Goal: Information Seeking & Learning: Learn about a topic

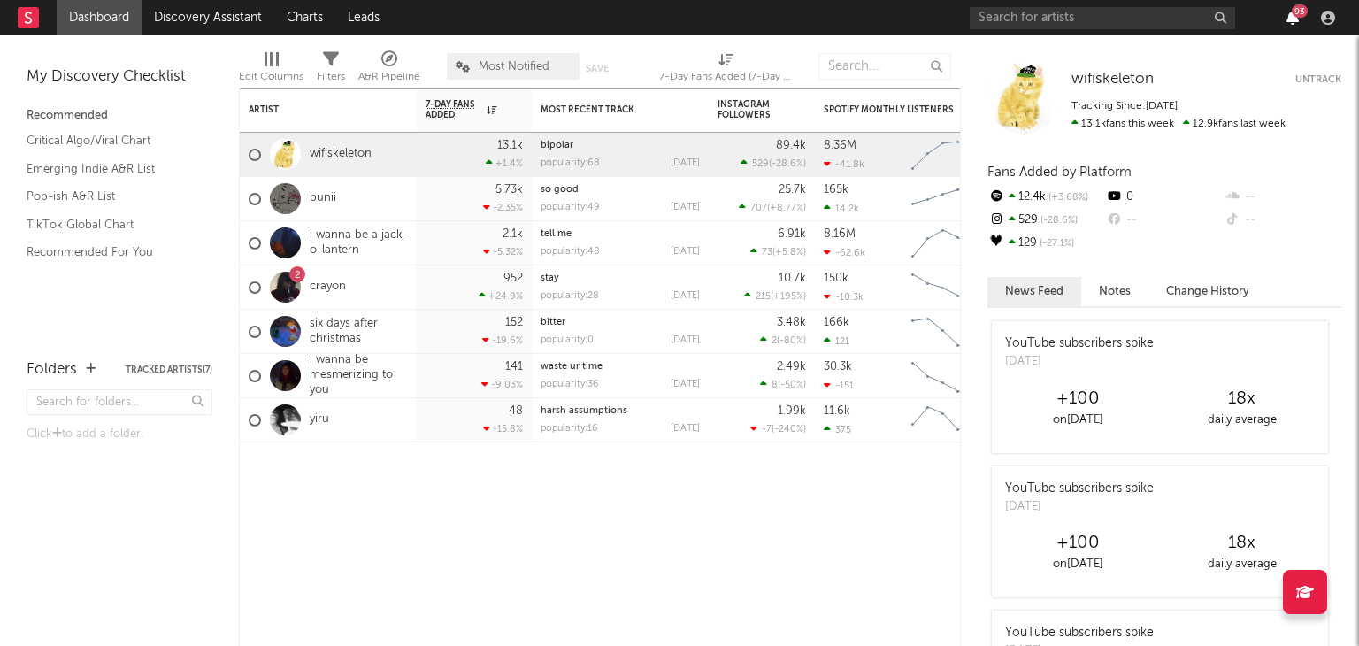
click at [1294, 22] on icon "button" at bounding box center [1293, 18] width 12 height 14
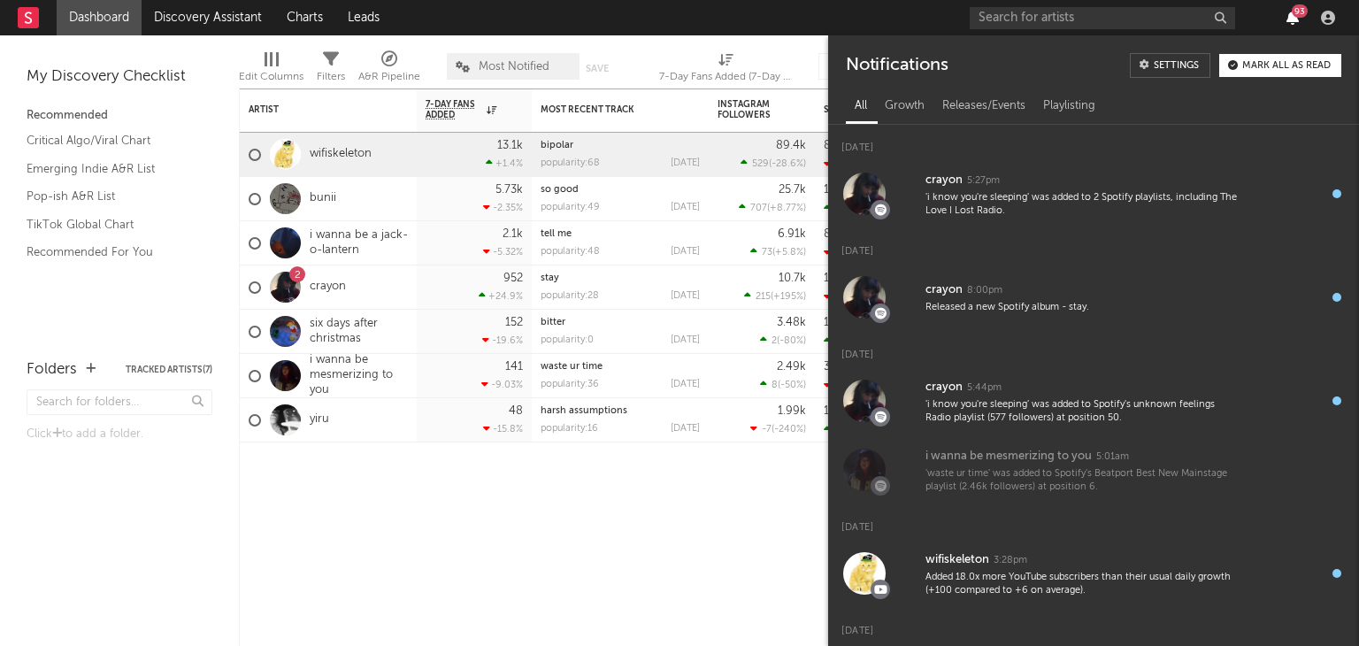
click at [1294, 22] on icon "button" at bounding box center [1293, 18] width 12 height 14
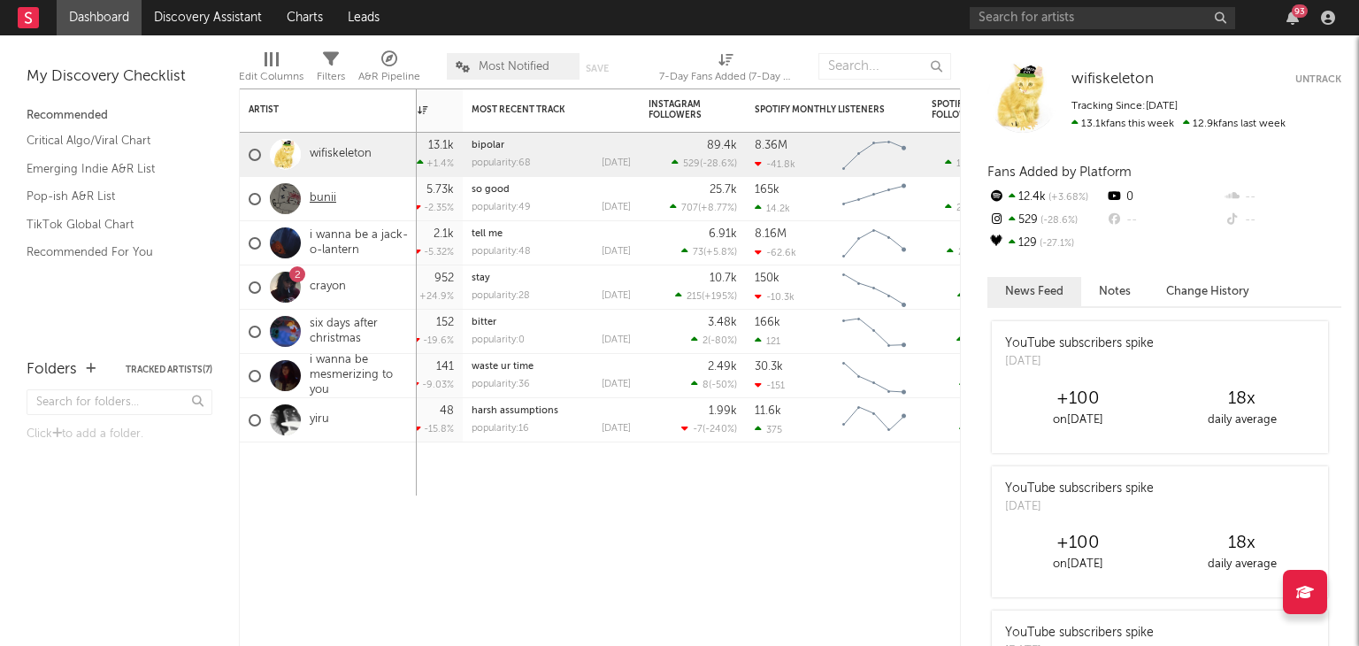
click at [324, 199] on link "bunii" at bounding box center [323, 198] width 27 height 15
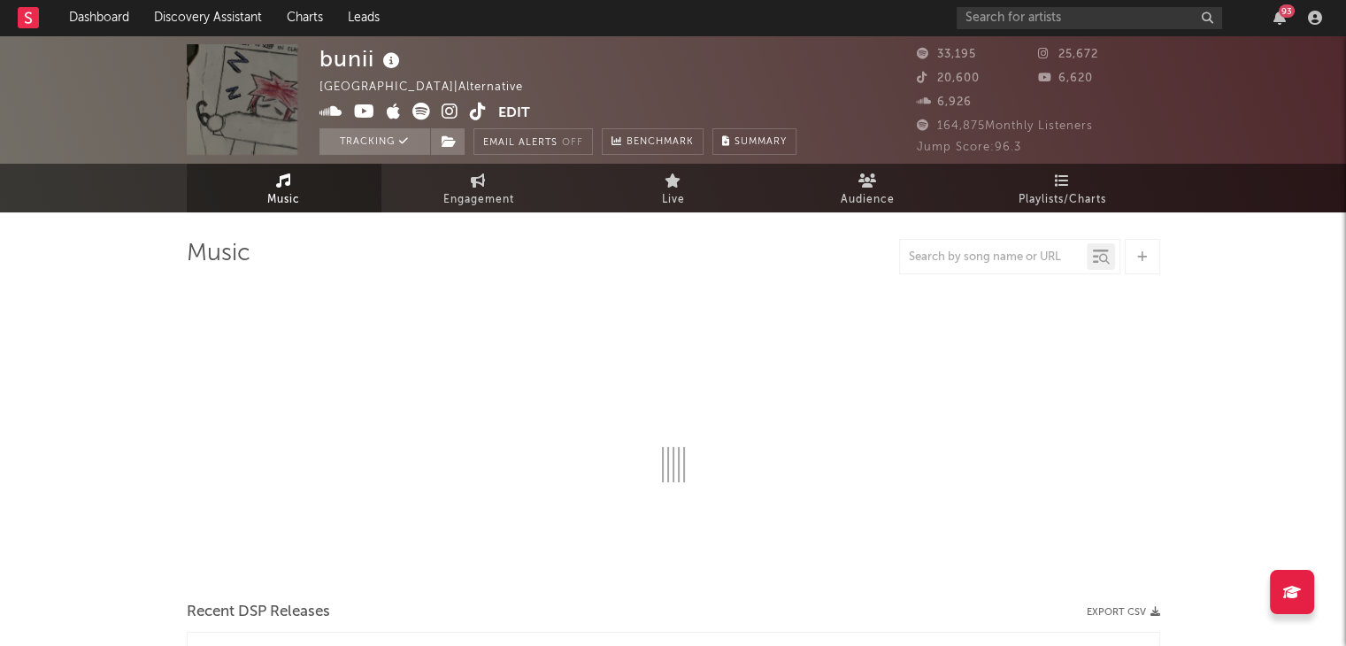
select select "6m"
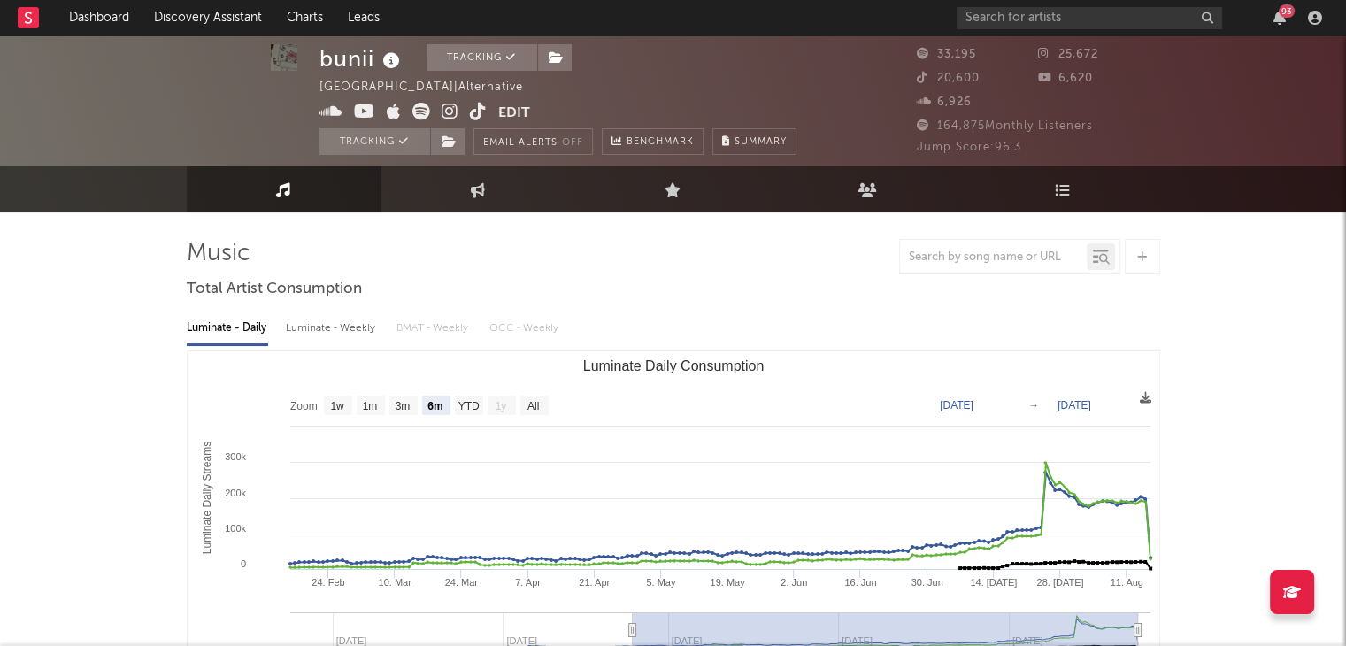
scroll to position [180, 0]
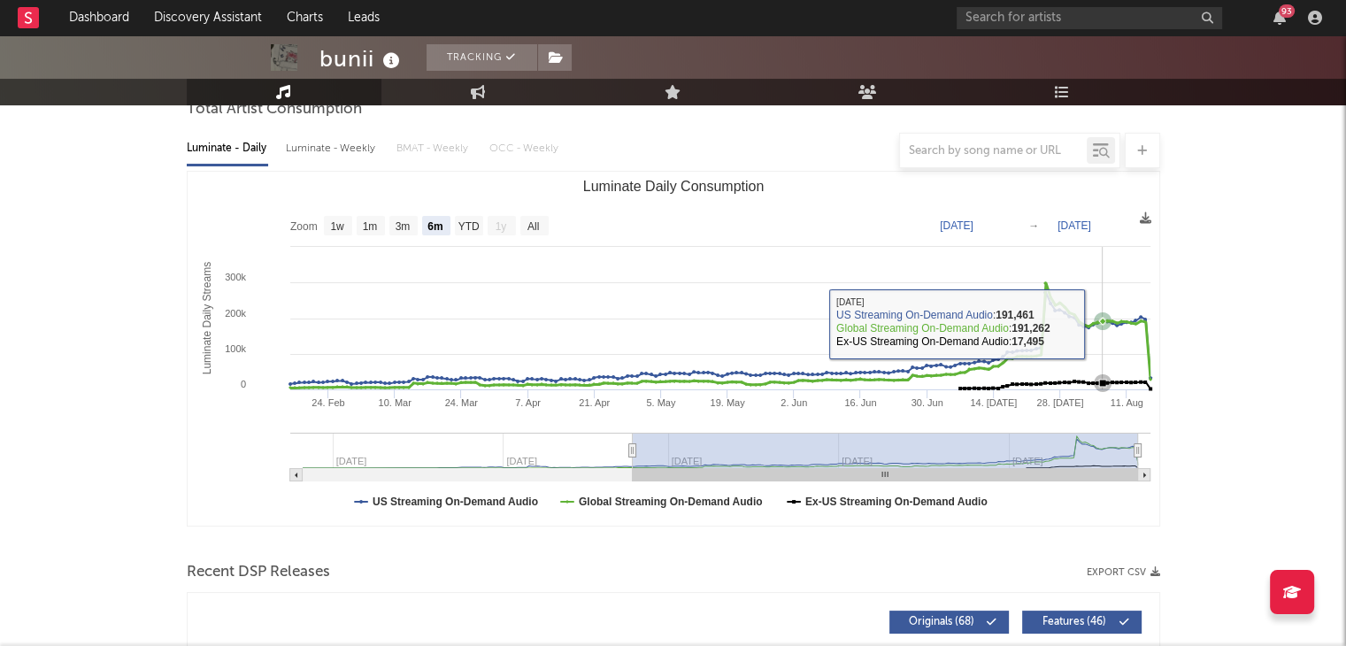
click at [1100, 323] on icon "Luminate Daily Consumption" at bounding box center [1102, 321] width 18 height 18
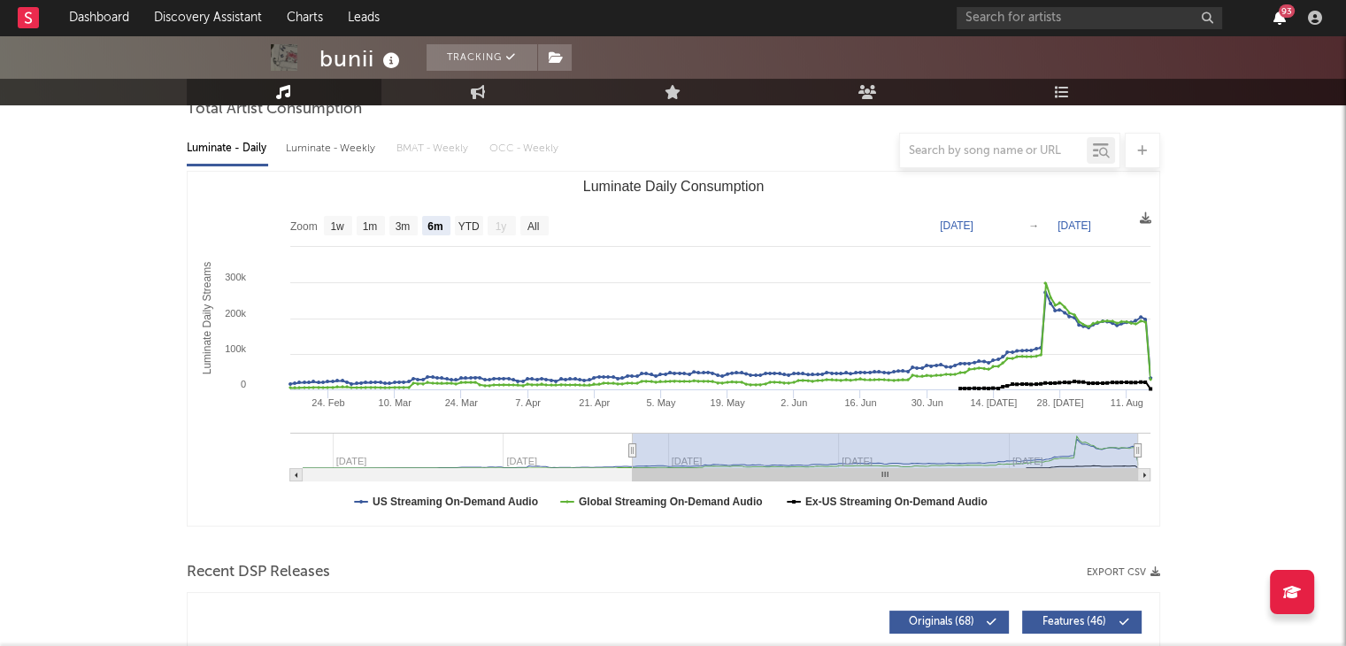
click at [1279, 20] on icon "button" at bounding box center [1279, 18] width 12 height 14
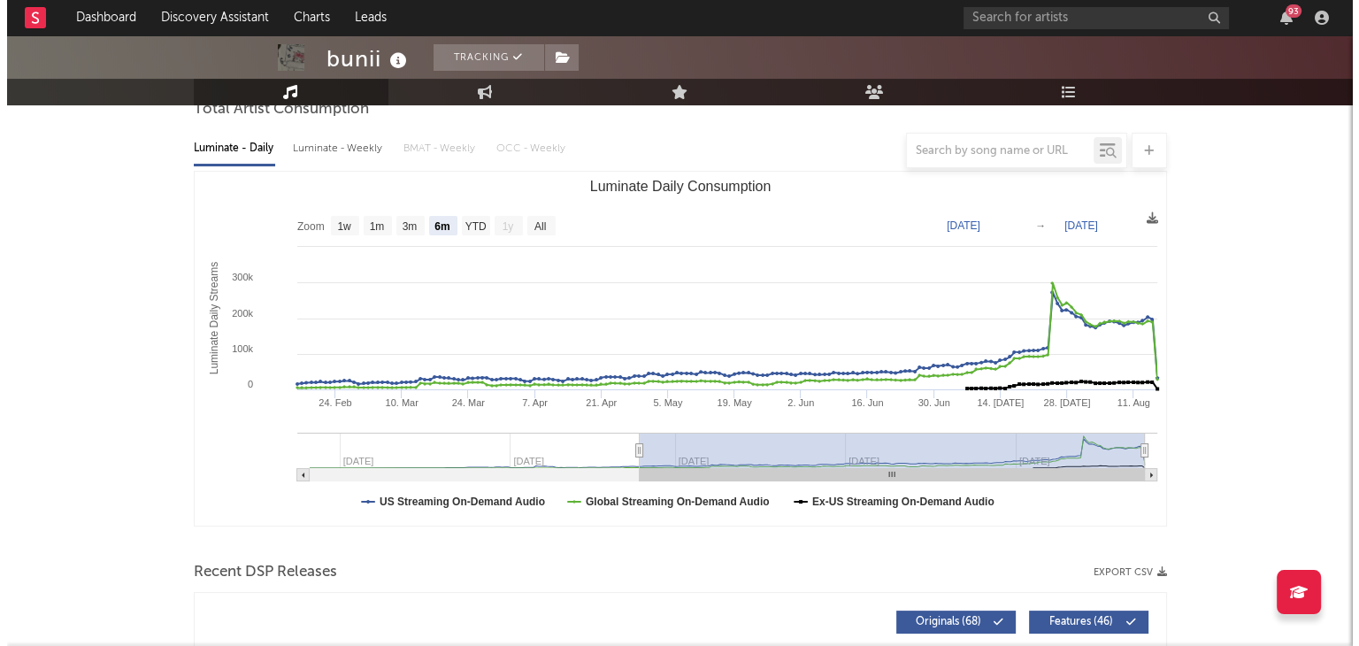
scroll to position [0, 0]
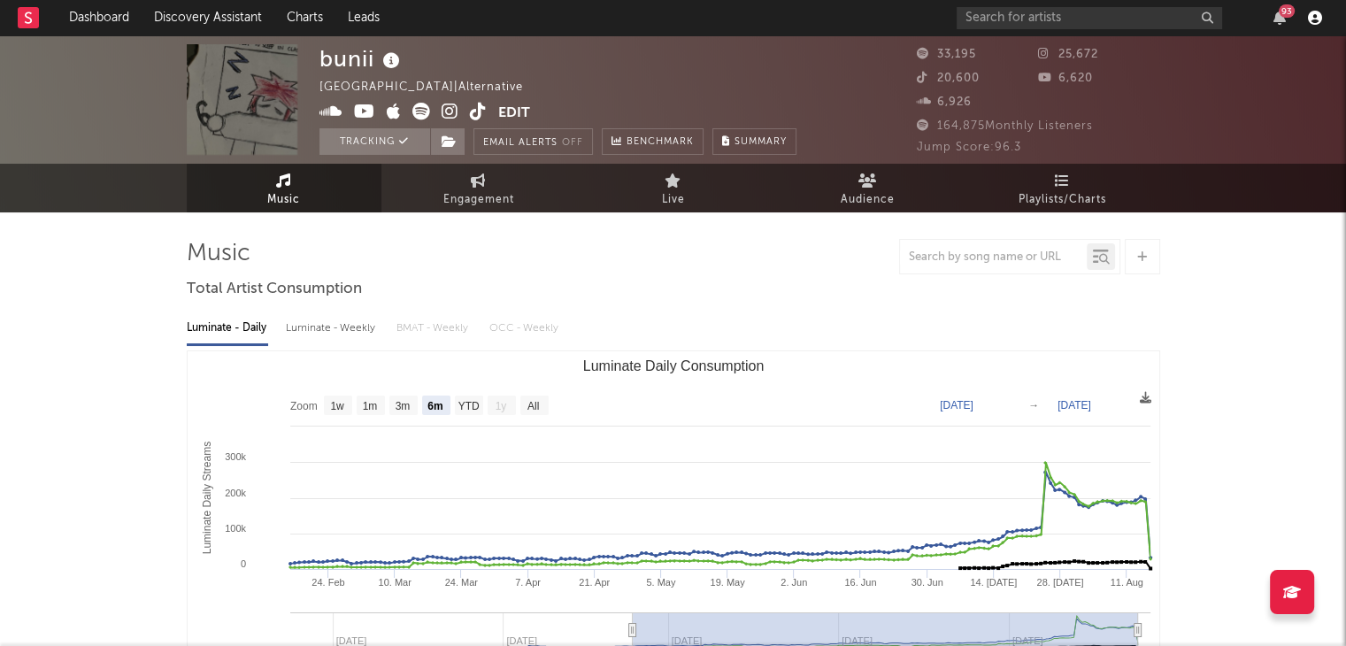
click at [1320, 11] on icon "button" at bounding box center [1315, 18] width 14 height 14
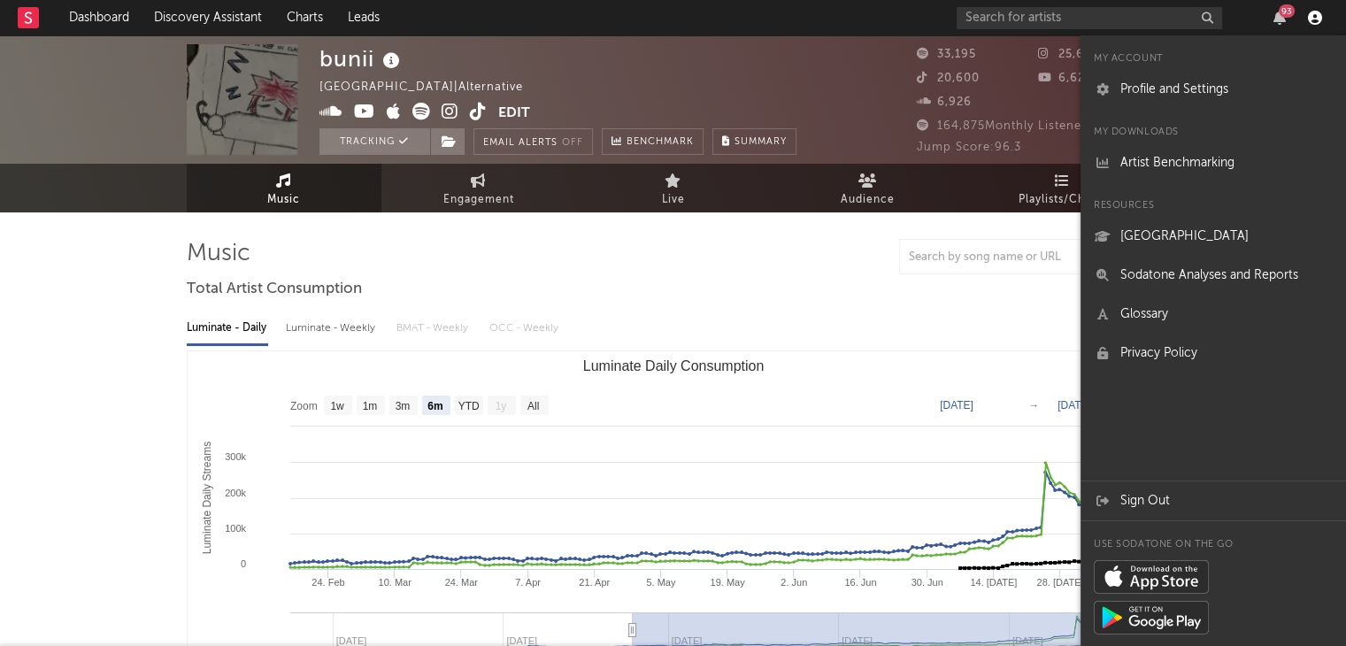
click at [1320, 11] on icon "button" at bounding box center [1315, 18] width 14 height 14
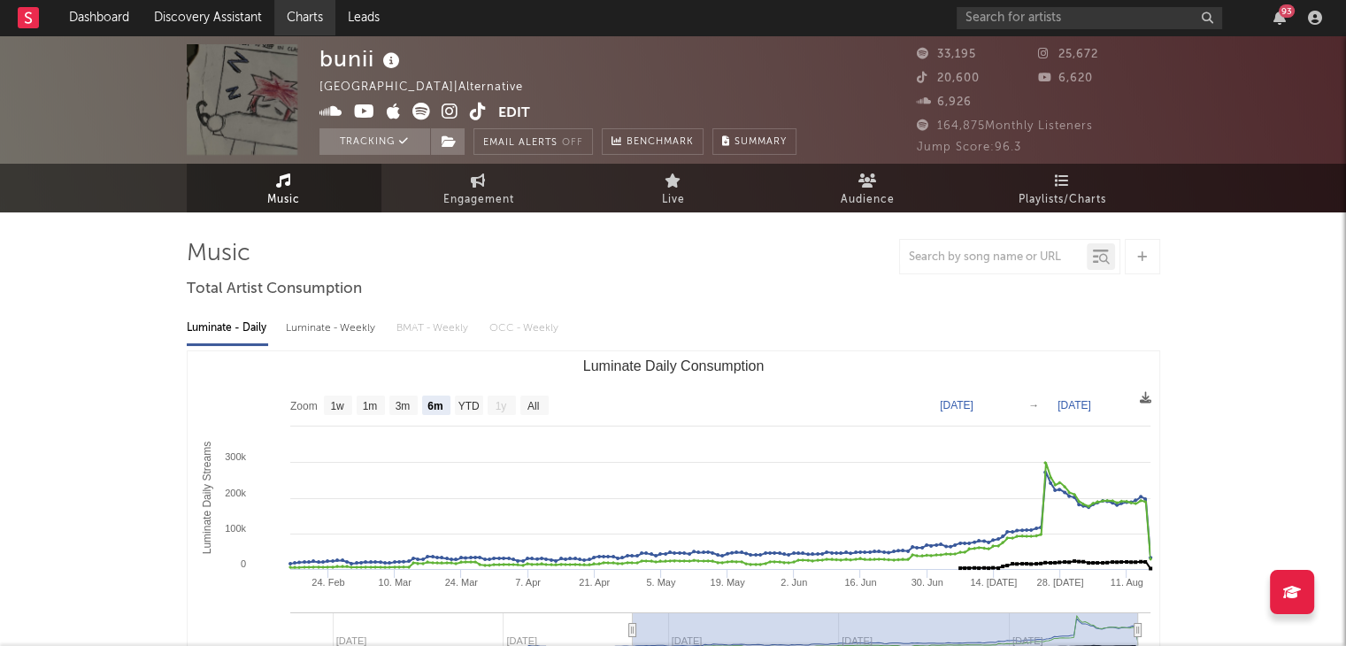
click at [291, 12] on link "Charts" at bounding box center [304, 17] width 61 height 35
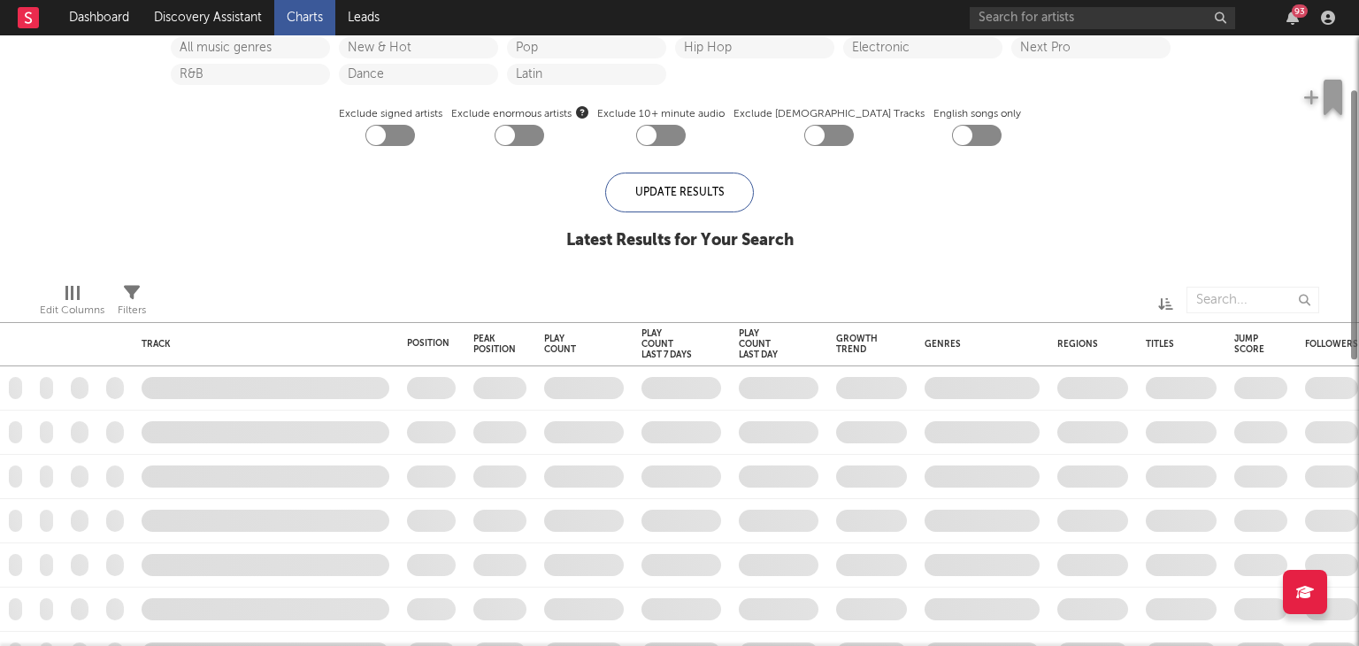
checkbox input "true"
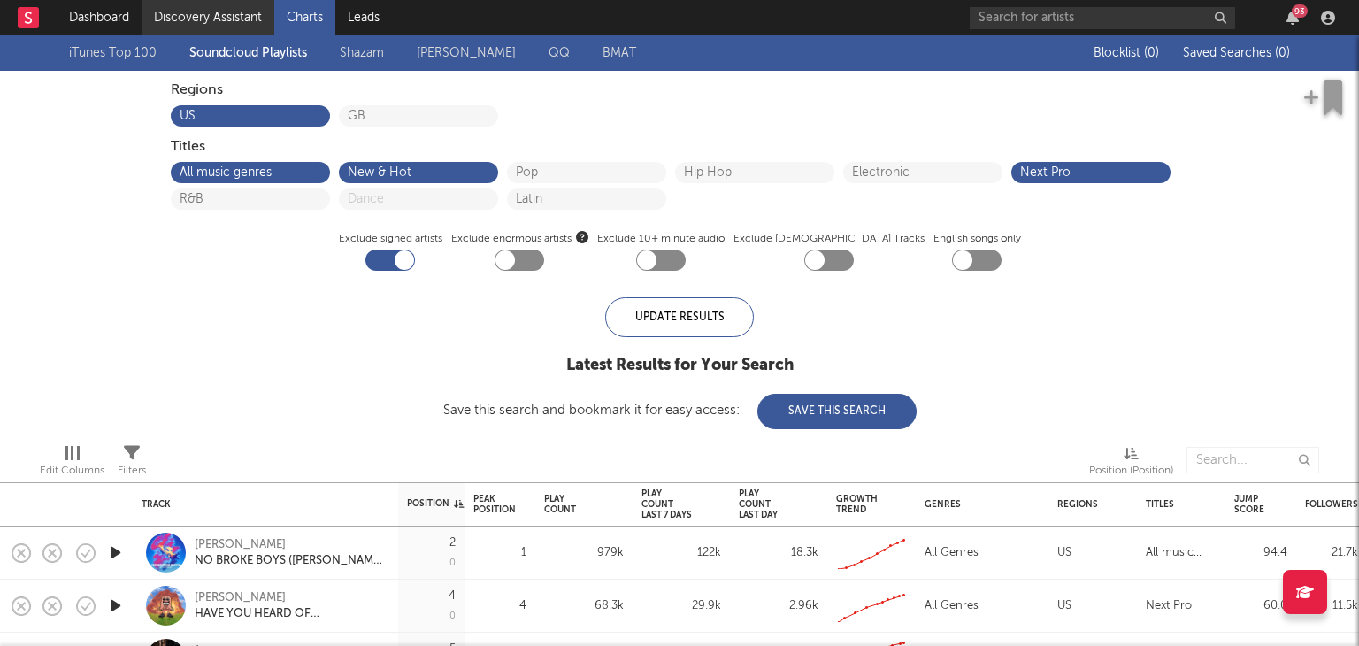
click at [234, 7] on link "Discovery Assistant" at bounding box center [208, 17] width 133 height 35
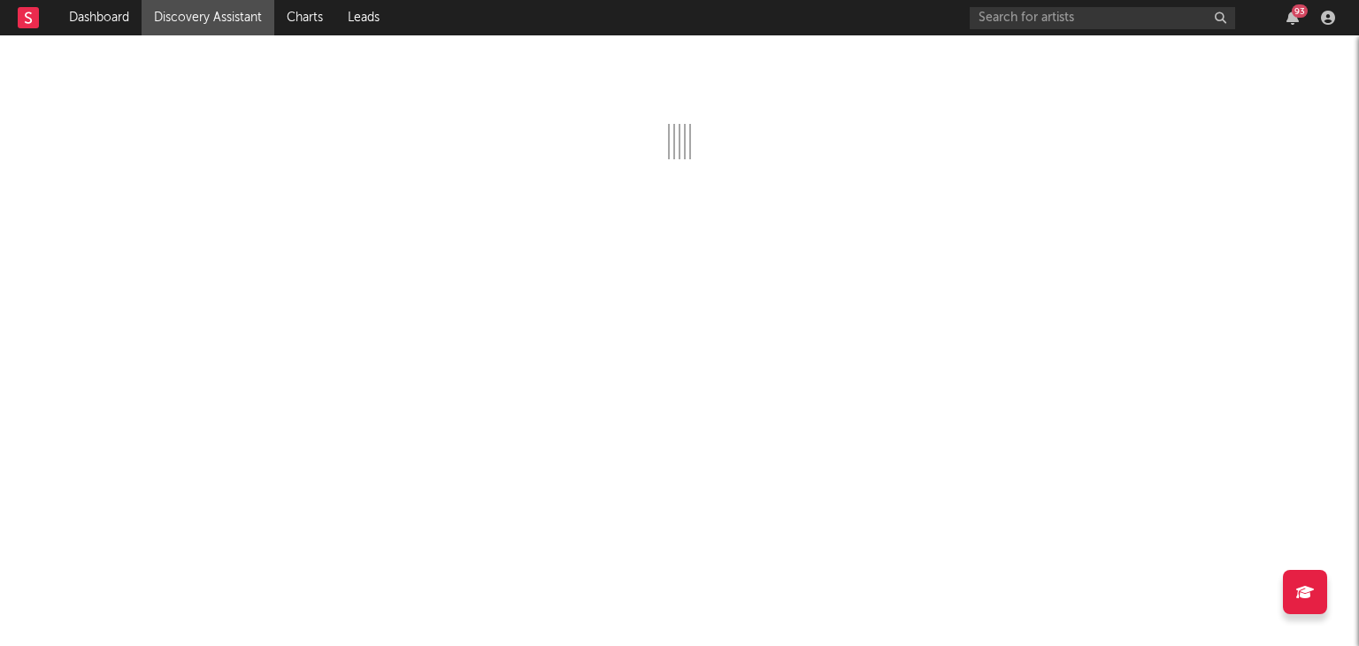
click at [1303, 12] on div "93" at bounding box center [1300, 10] width 16 height 13
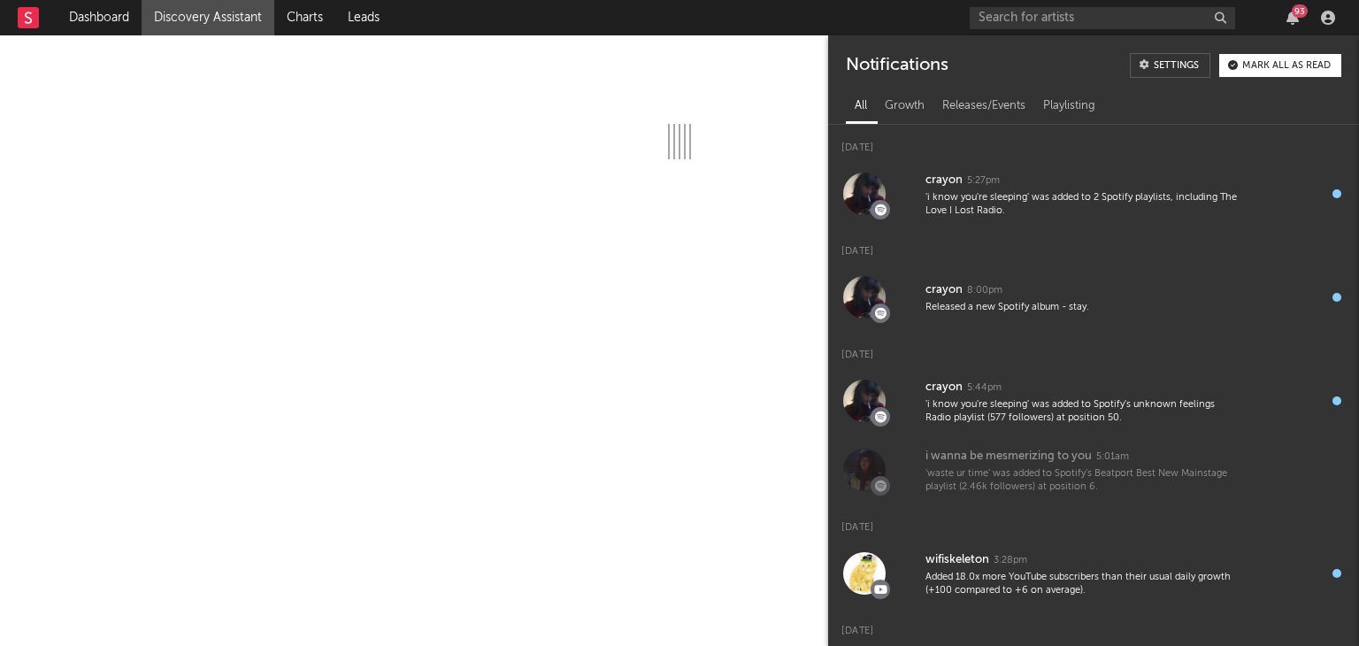
click at [1303, 12] on div "93" at bounding box center [1300, 10] width 16 height 13
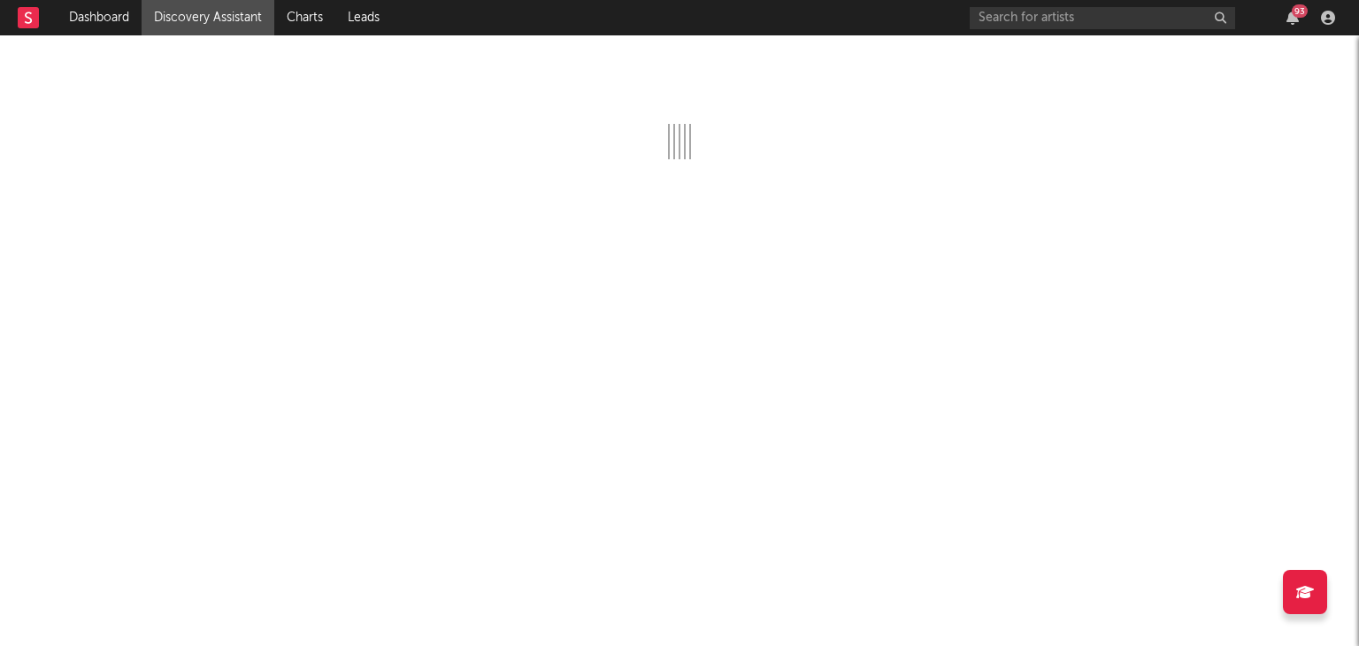
click at [818, 120] on div at bounding box center [679, 340] width 1359 height 611
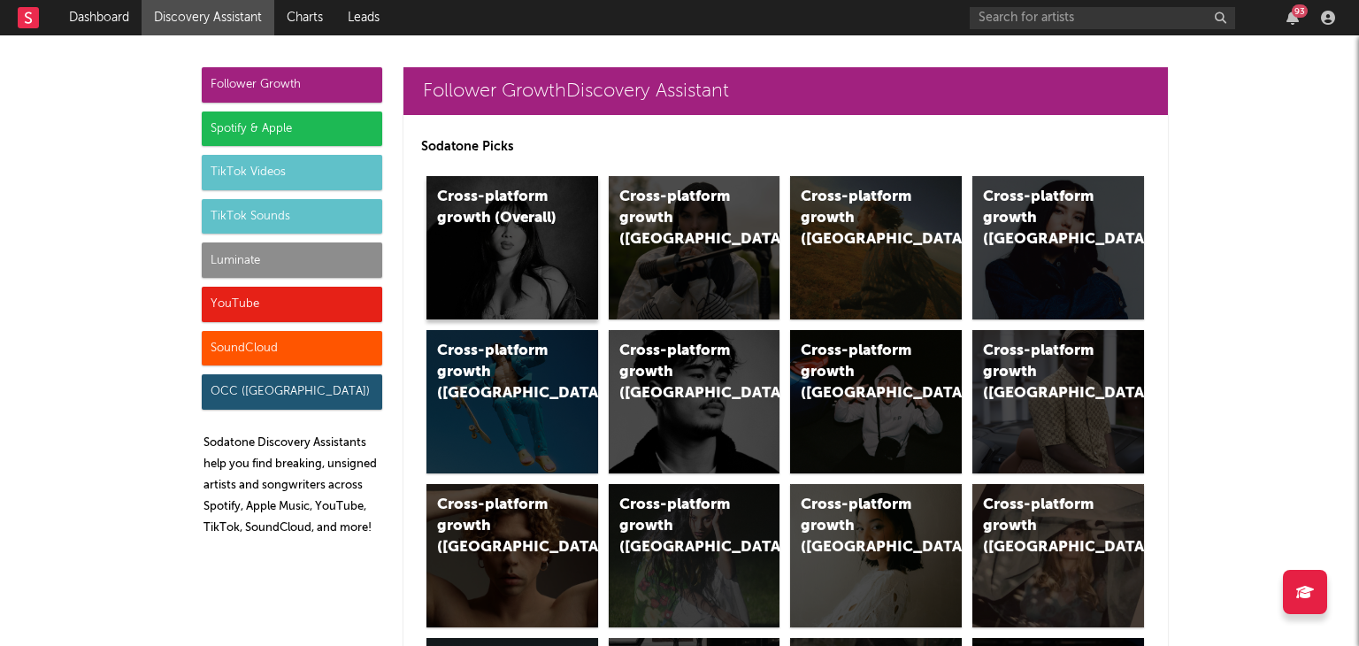
click at [556, 266] on div "Cross-platform growth (Overall)" at bounding box center [512, 247] width 172 height 143
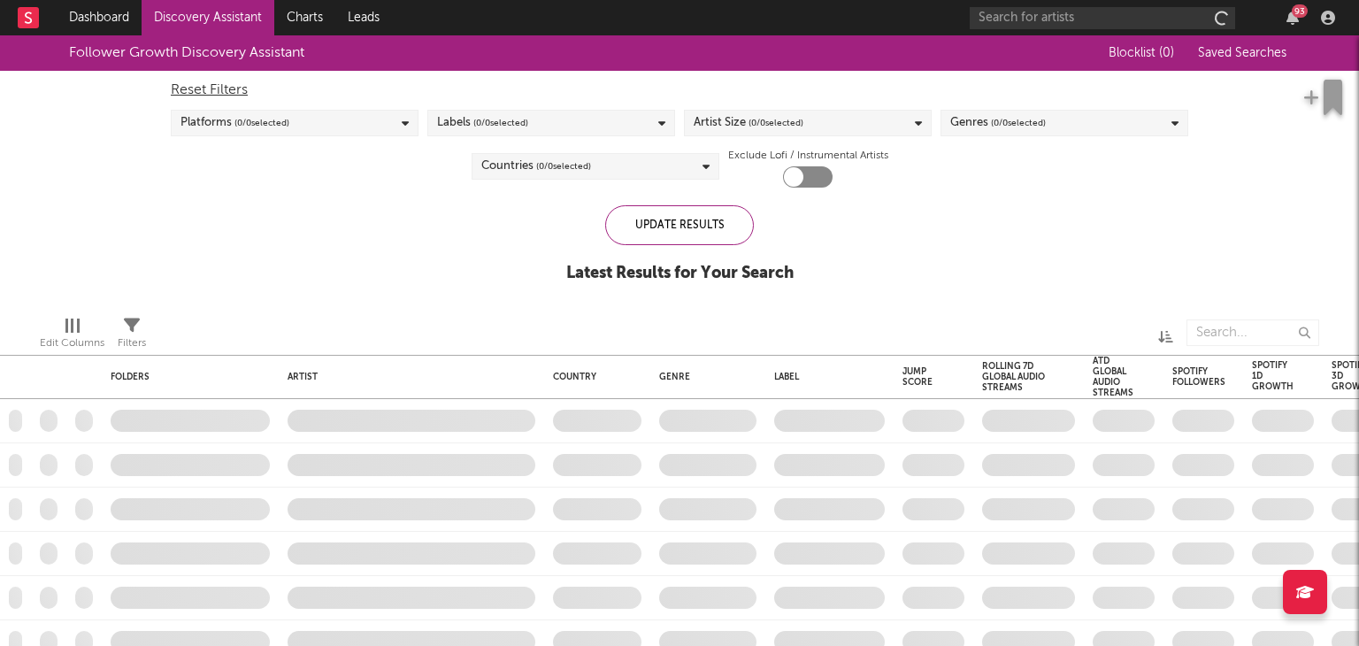
checkbox input "true"
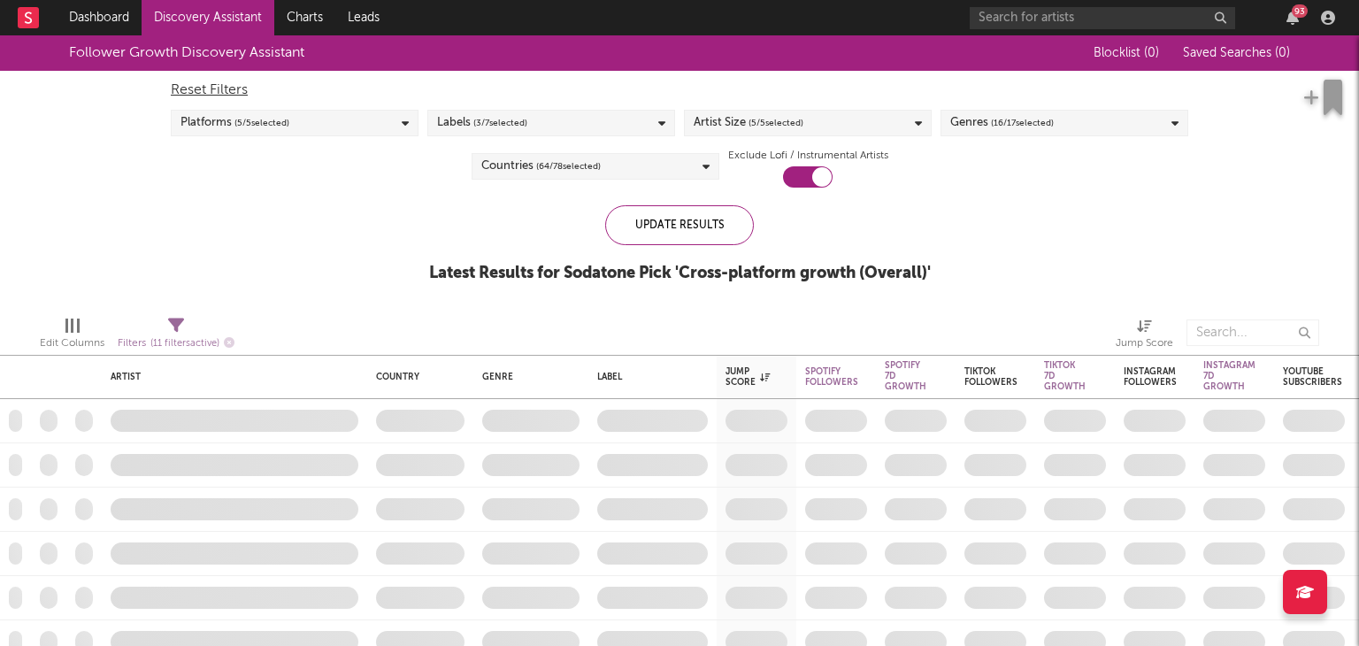
click at [1292, 14] on div "93" at bounding box center [1300, 10] width 16 height 13
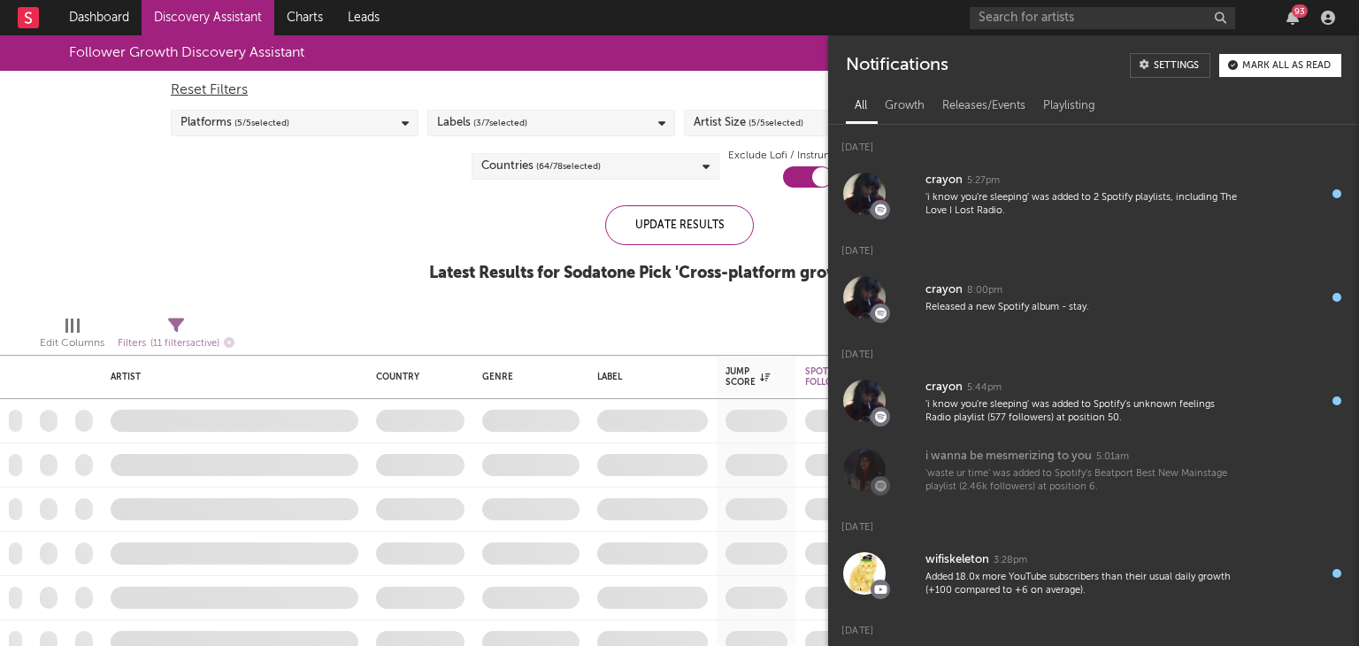
click at [1292, 14] on div "93" at bounding box center [1300, 10] width 16 height 13
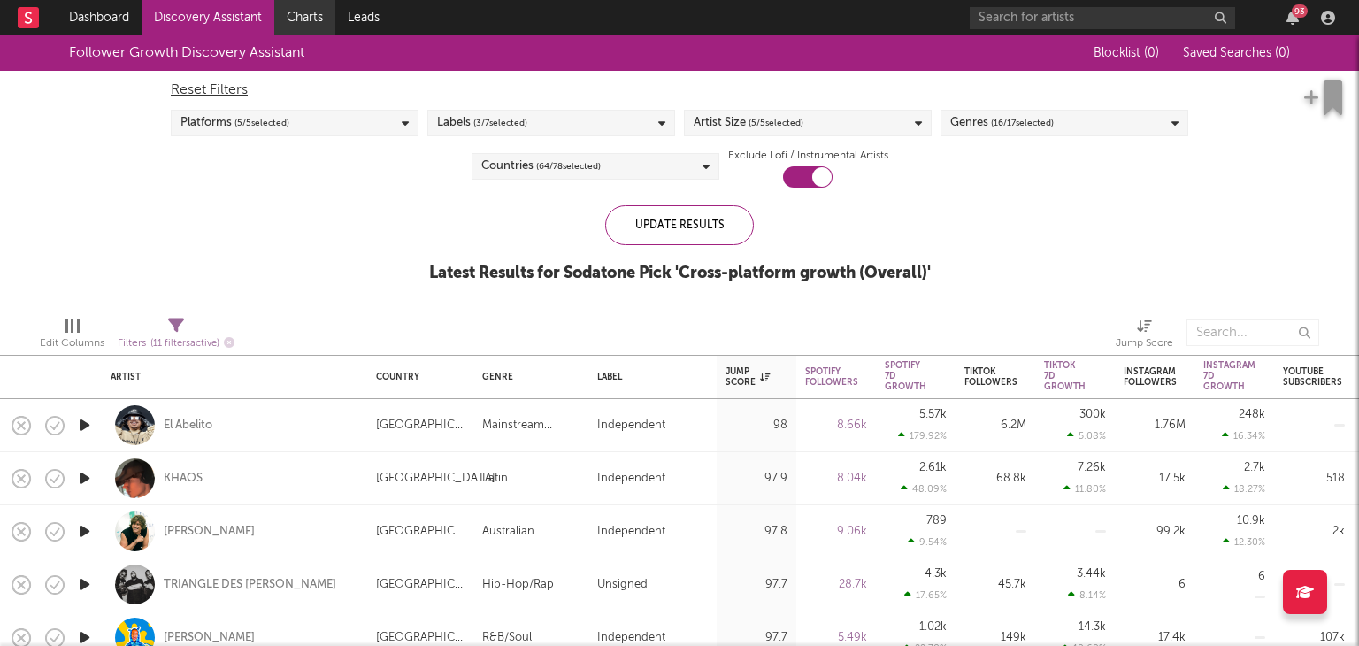
click at [304, 16] on link "Charts" at bounding box center [304, 17] width 61 height 35
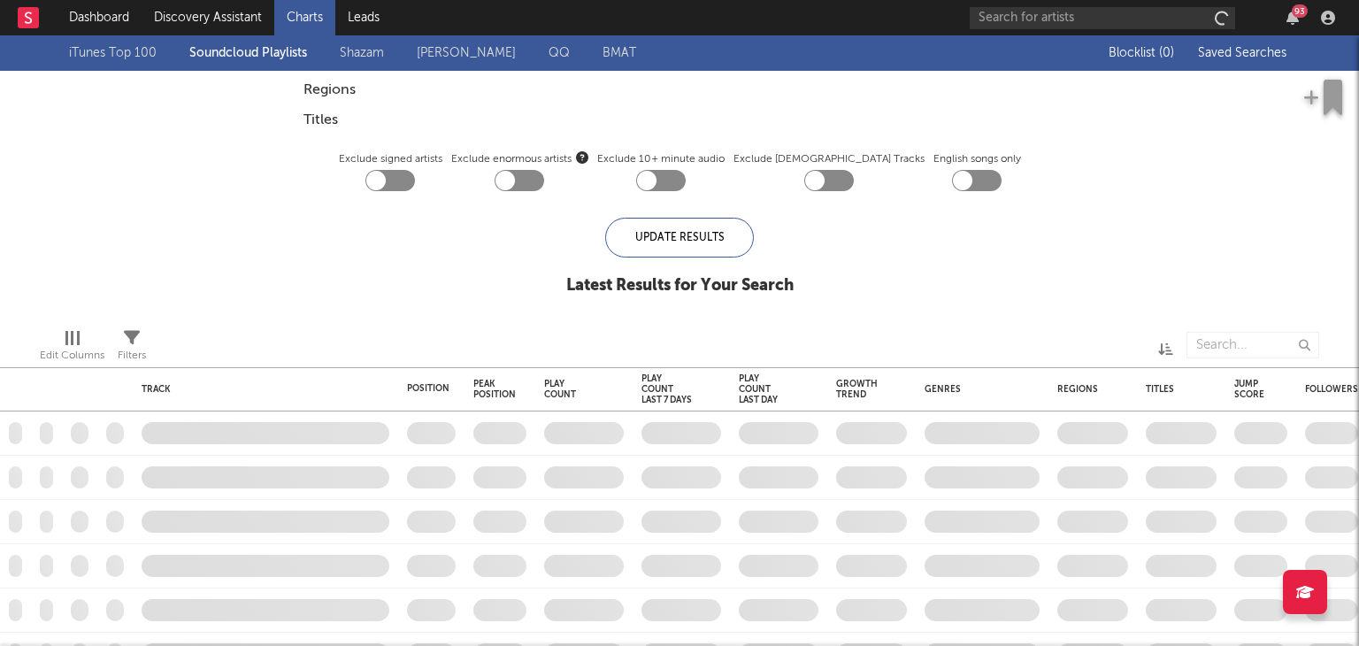
checkbox input "true"
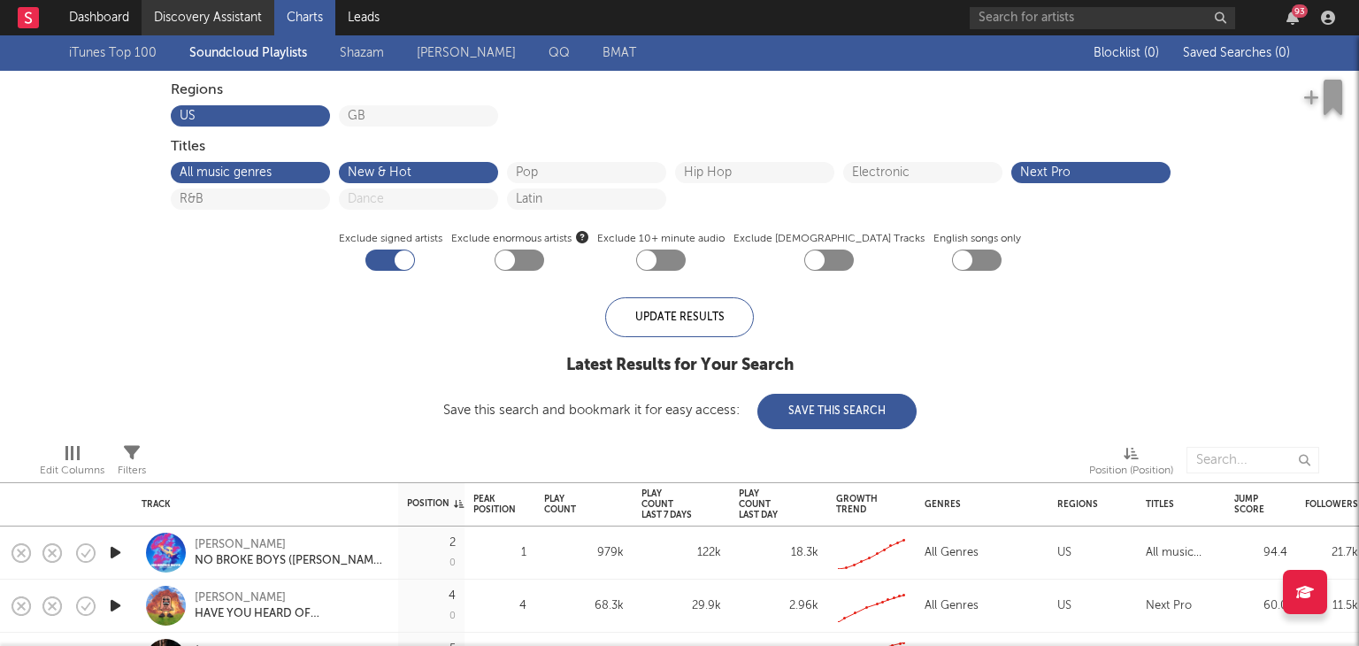
click at [227, 15] on link "Discovery Assistant" at bounding box center [208, 17] width 133 height 35
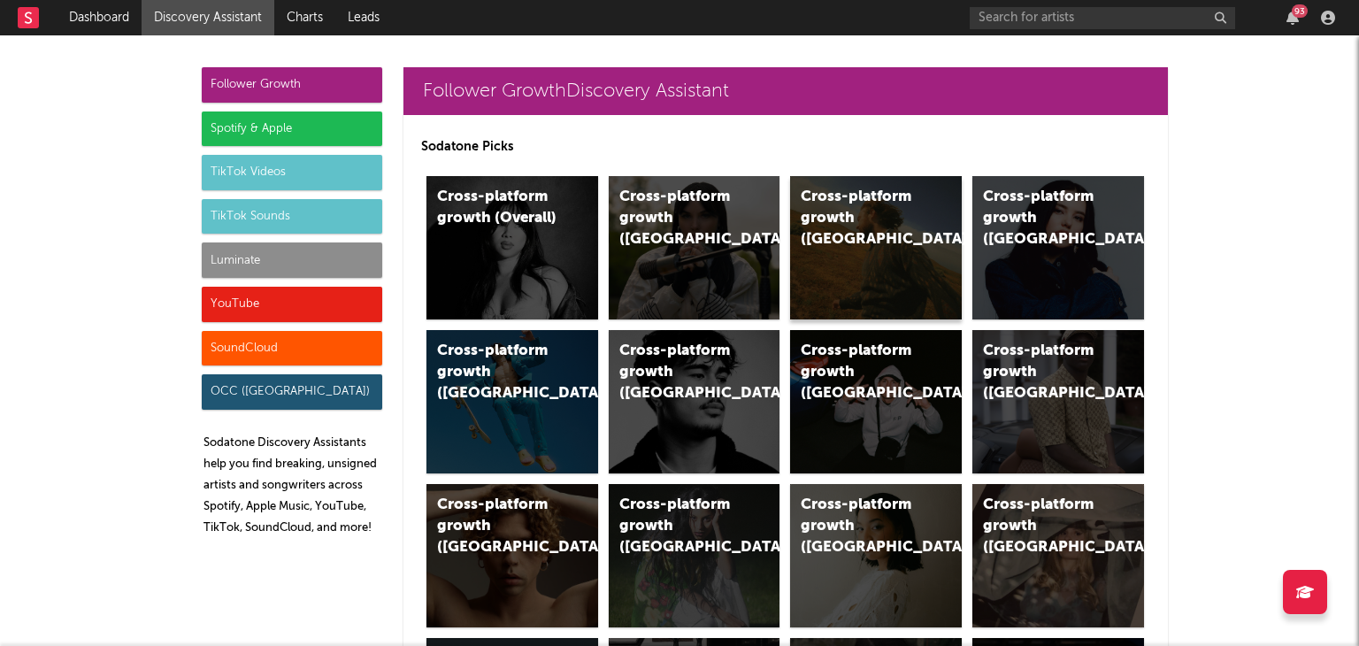
click at [851, 245] on div "Cross-platform growth (US)" at bounding box center [876, 247] width 172 height 143
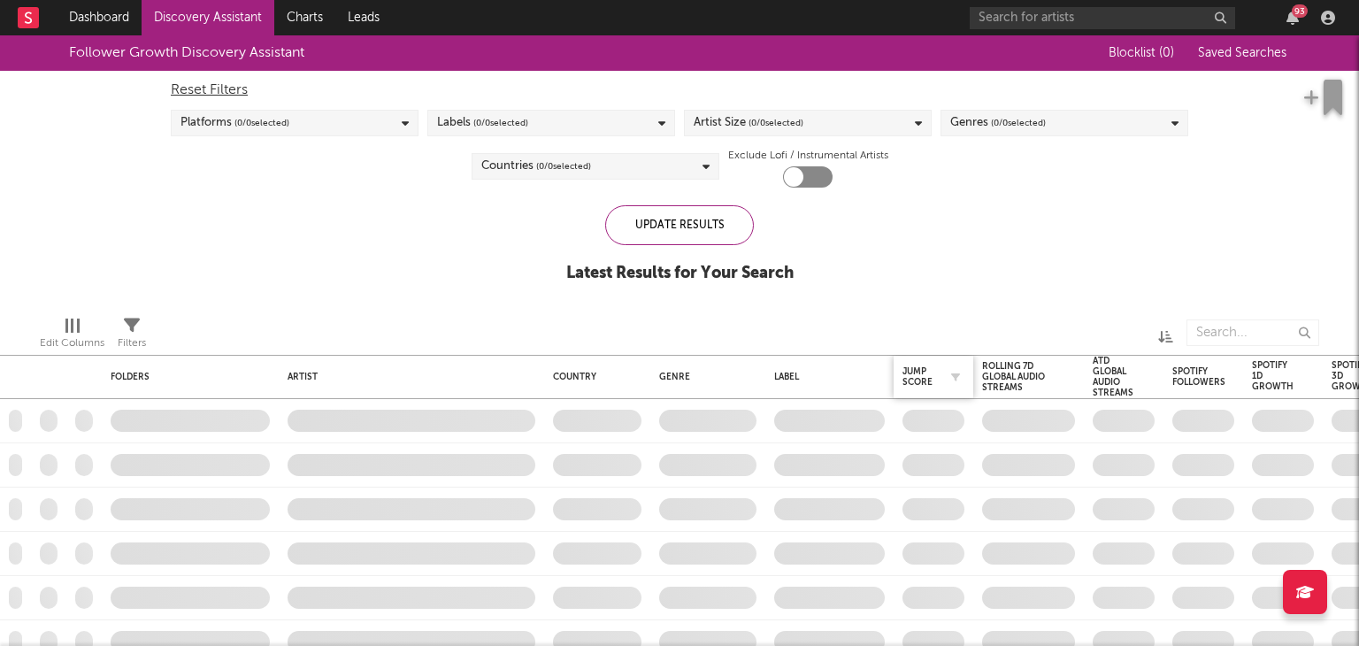
checkbox input "true"
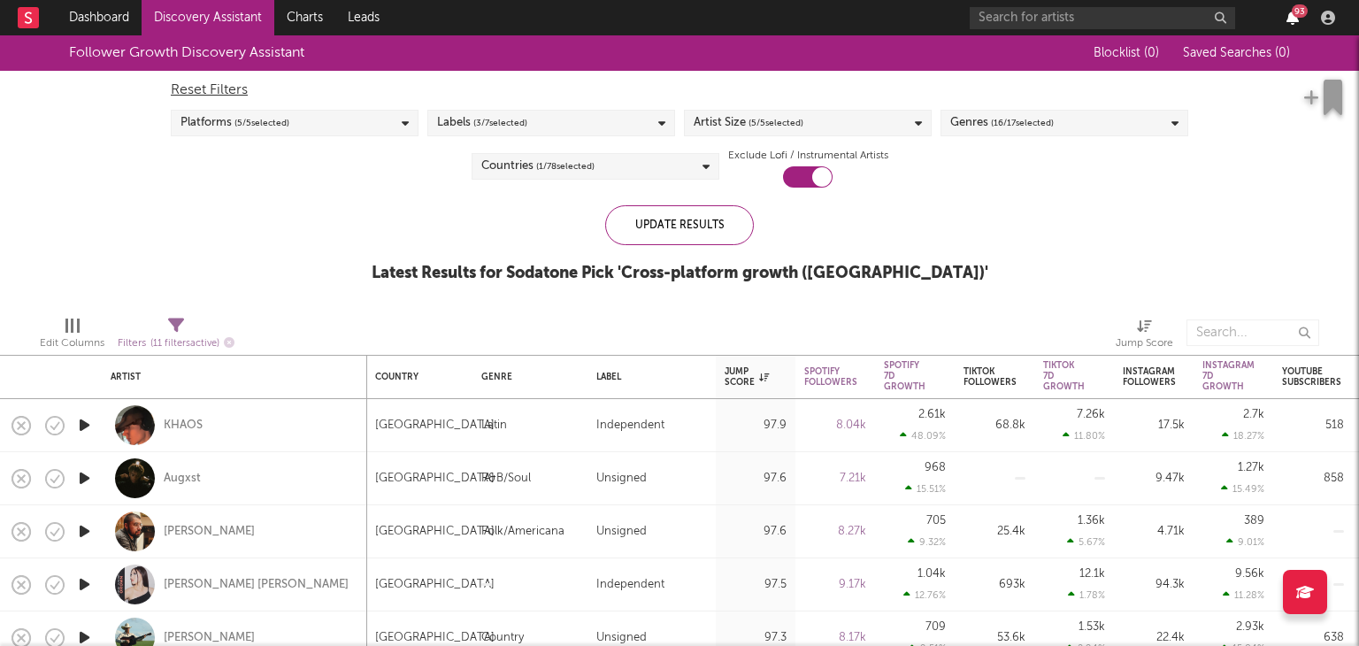
click at [1294, 17] on icon "button" at bounding box center [1293, 18] width 12 height 14
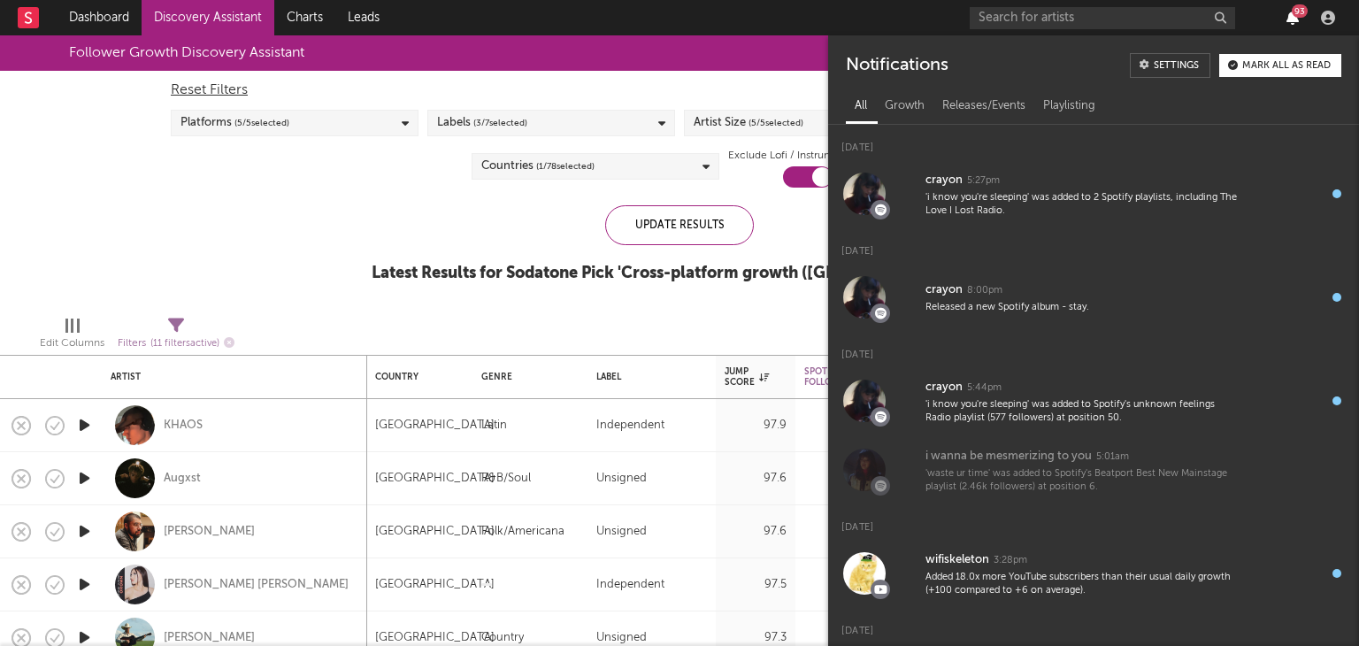
click at [1294, 17] on icon "button" at bounding box center [1293, 18] width 12 height 14
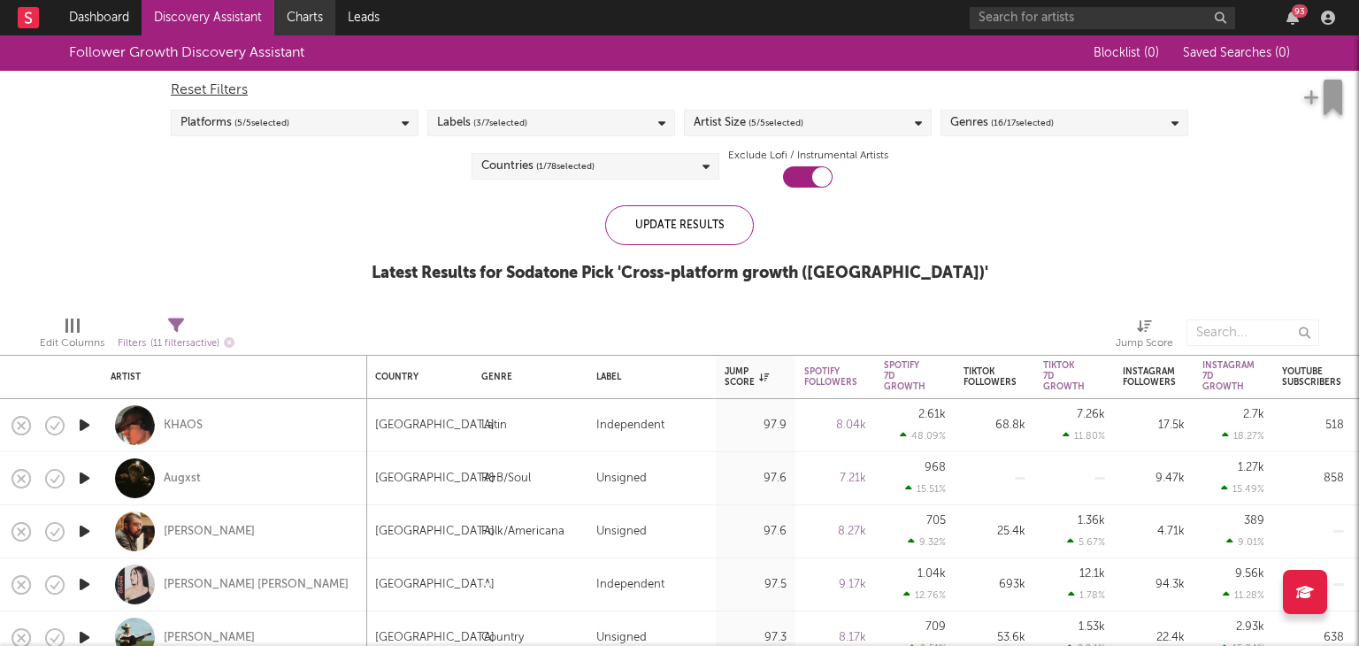
click at [304, 19] on link "Charts" at bounding box center [304, 17] width 61 height 35
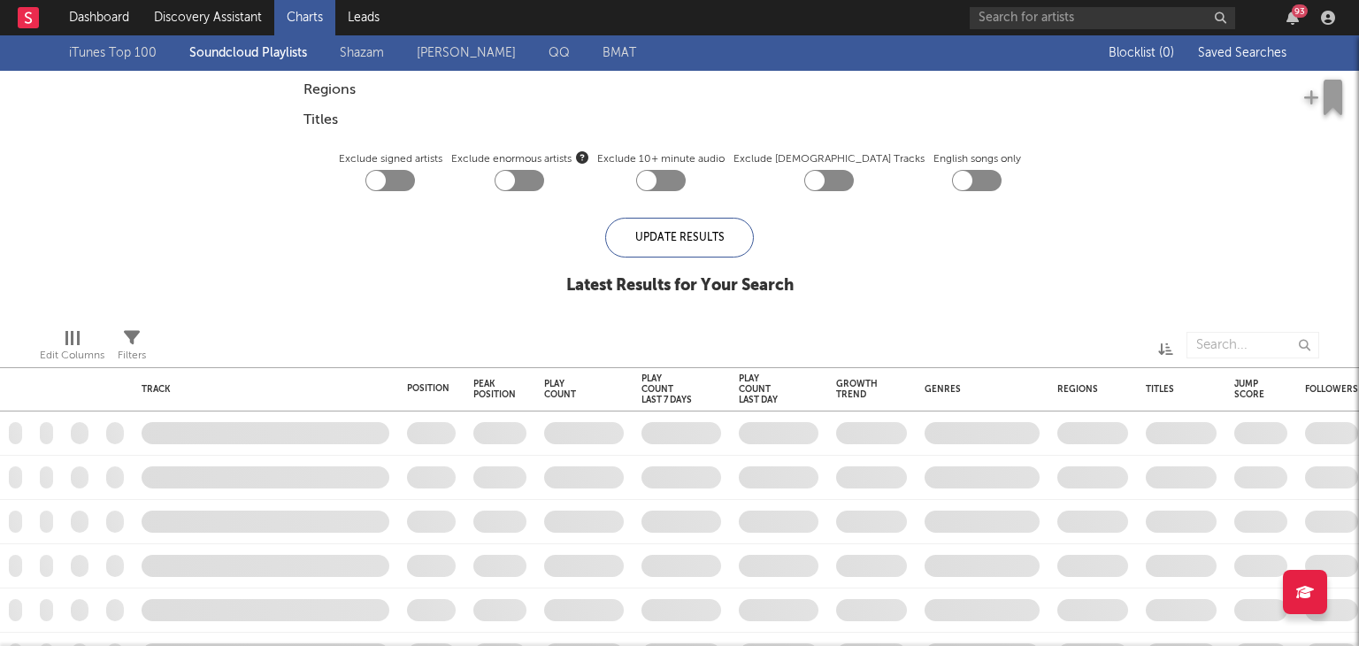
checkbox input "true"
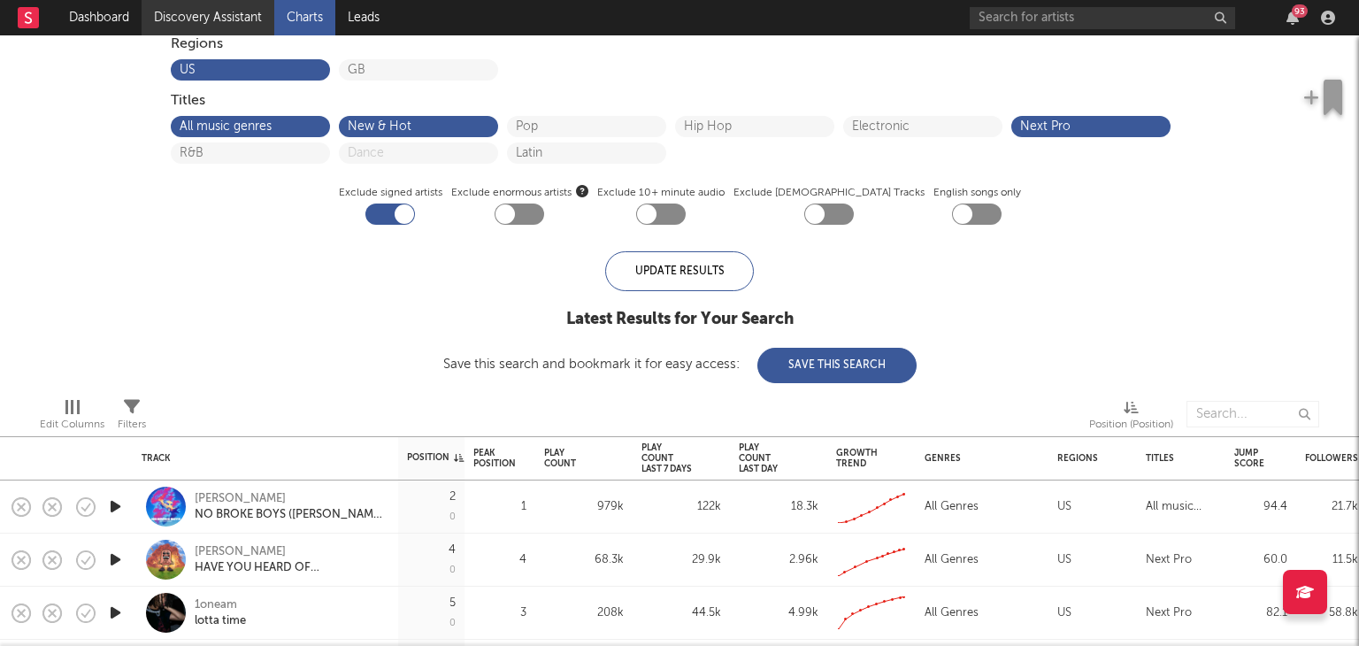
click at [216, 20] on link "Discovery Assistant" at bounding box center [208, 17] width 133 height 35
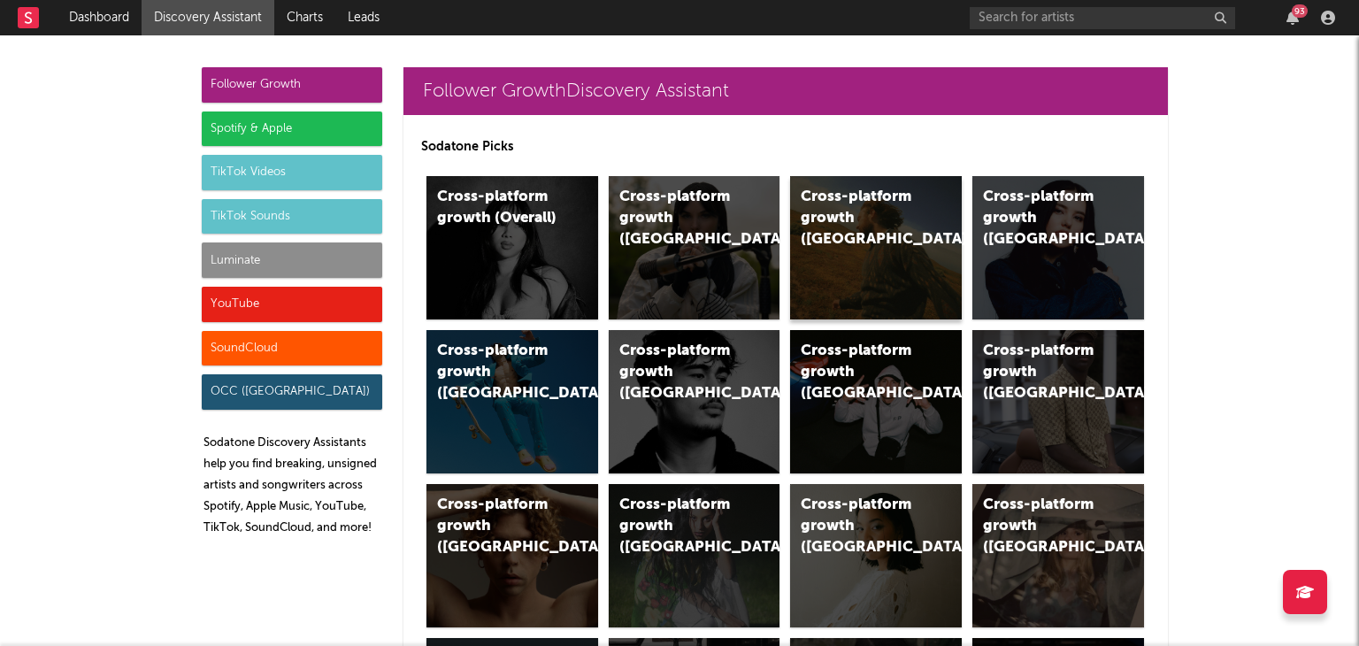
click at [876, 211] on div "Cross-platform growth (US)" at bounding box center [861, 219] width 120 height 64
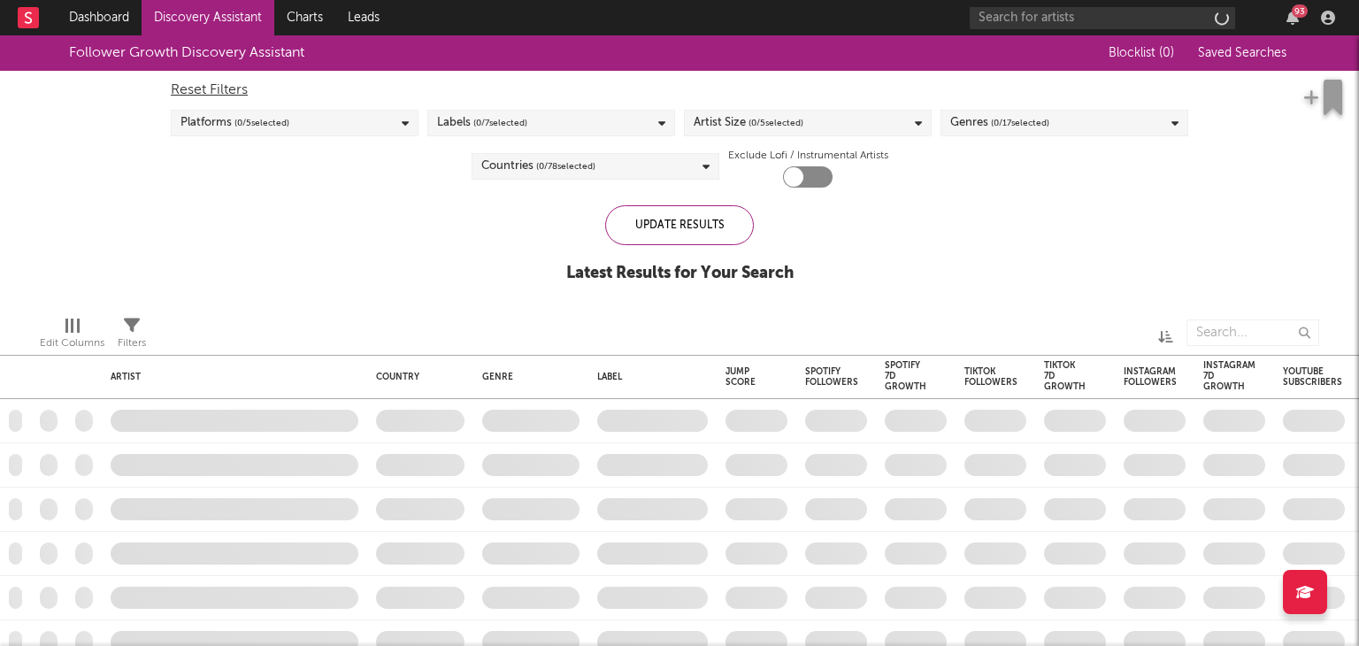
checkbox input "true"
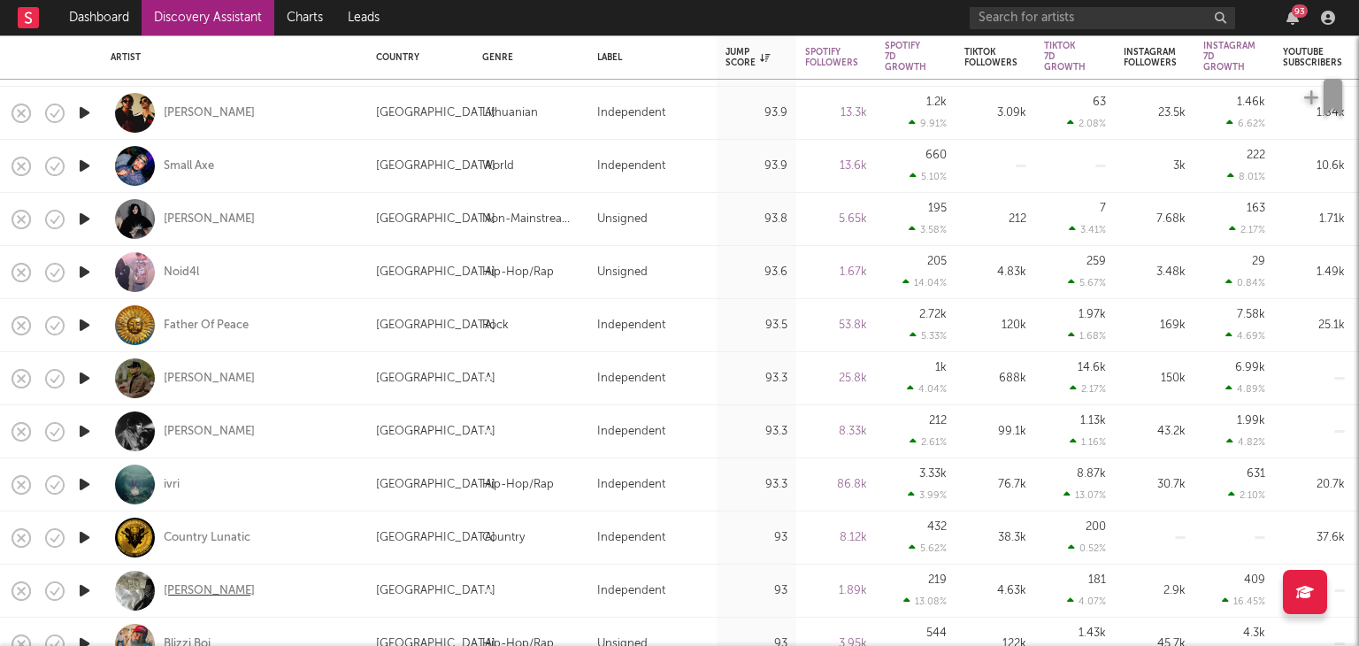
click at [178, 592] on div "[PERSON_NAME]" at bounding box center [209, 591] width 91 height 16
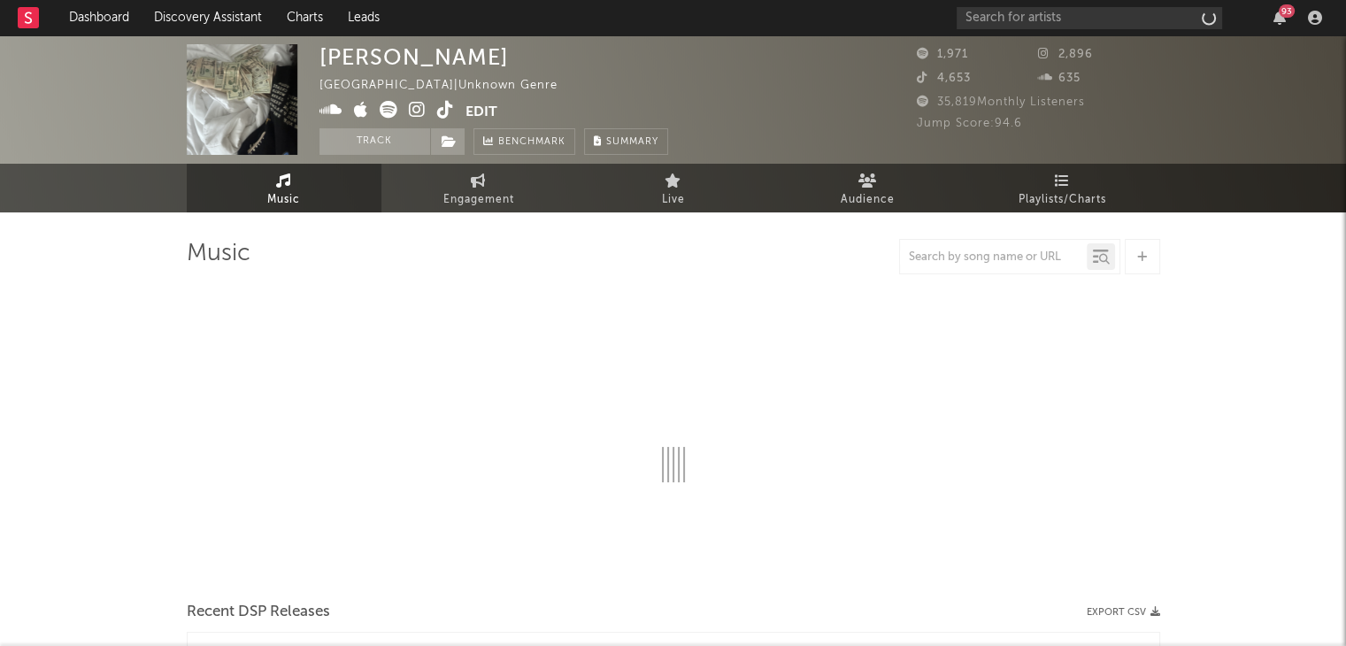
select select "1w"
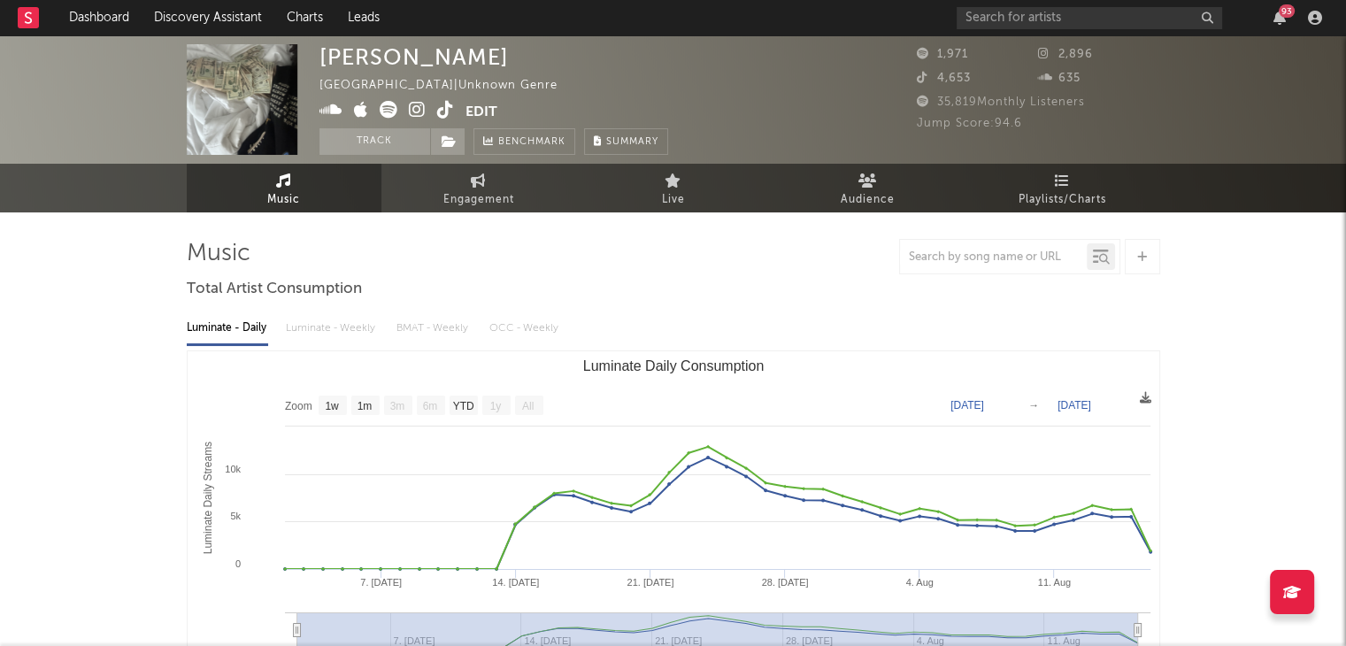
drag, startPoint x: 1066, startPoint y: 4, endPoint x: 1065, endPoint y: 14, distance: 10.7
click at [1065, 14] on div "93" at bounding box center [1143, 17] width 372 height 35
click at [1065, 14] on input "text" at bounding box center [1089, 18] width 265 height 22
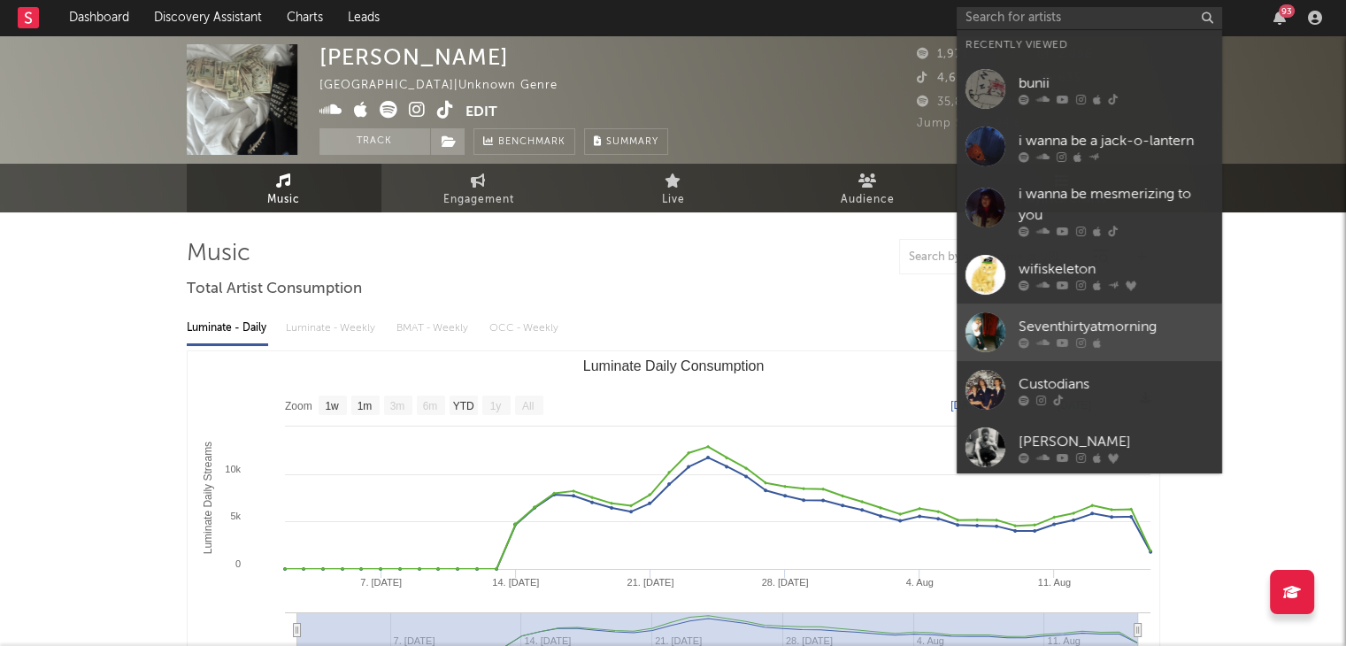
click at [1110, 315] on link "Seventhirtyatmorning" at bounding box center [1089, 333] width 265 height 58
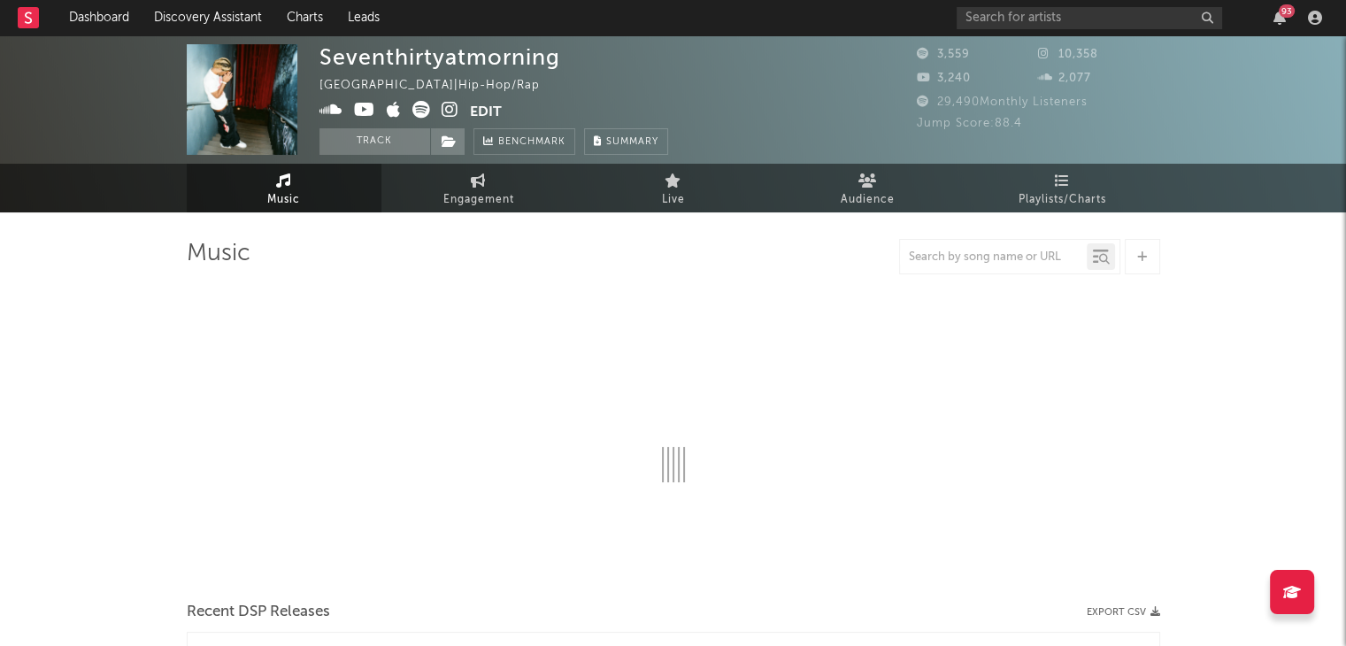
select select "1w"
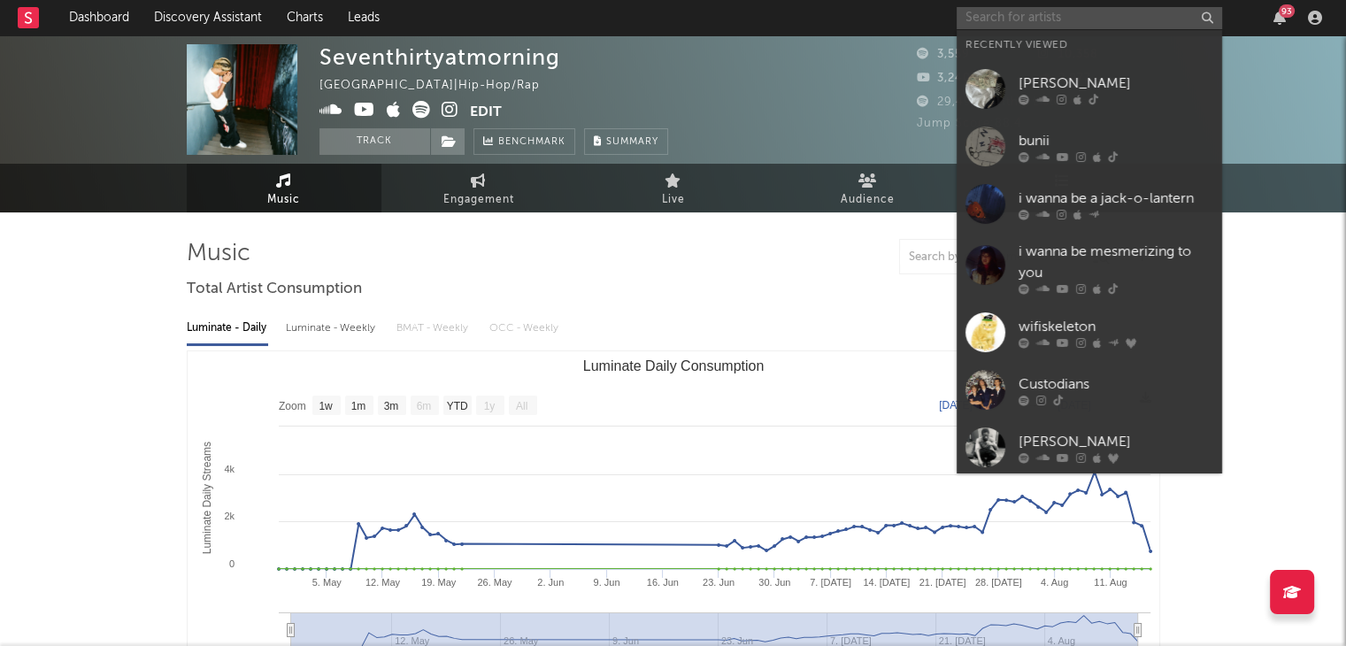
click at [1096, 18] on input "text" at bounding box center [1089, 18] width 265 height 22
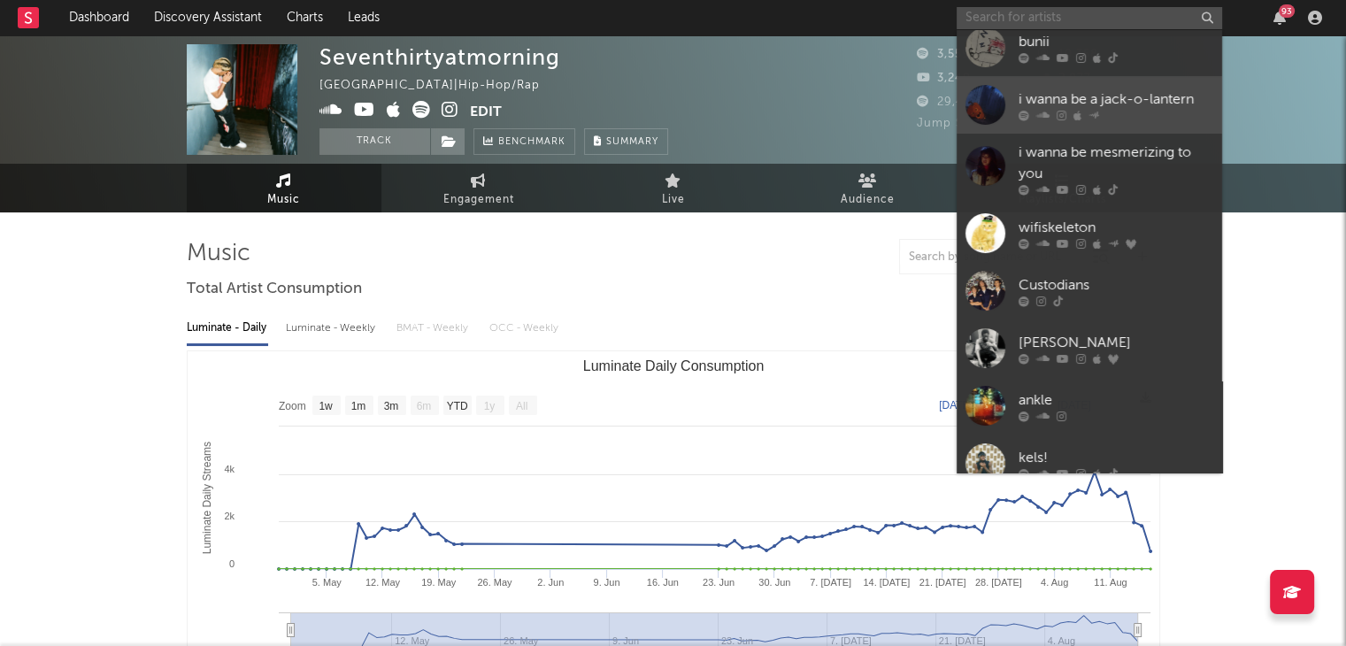
scroll to position [123, 0]
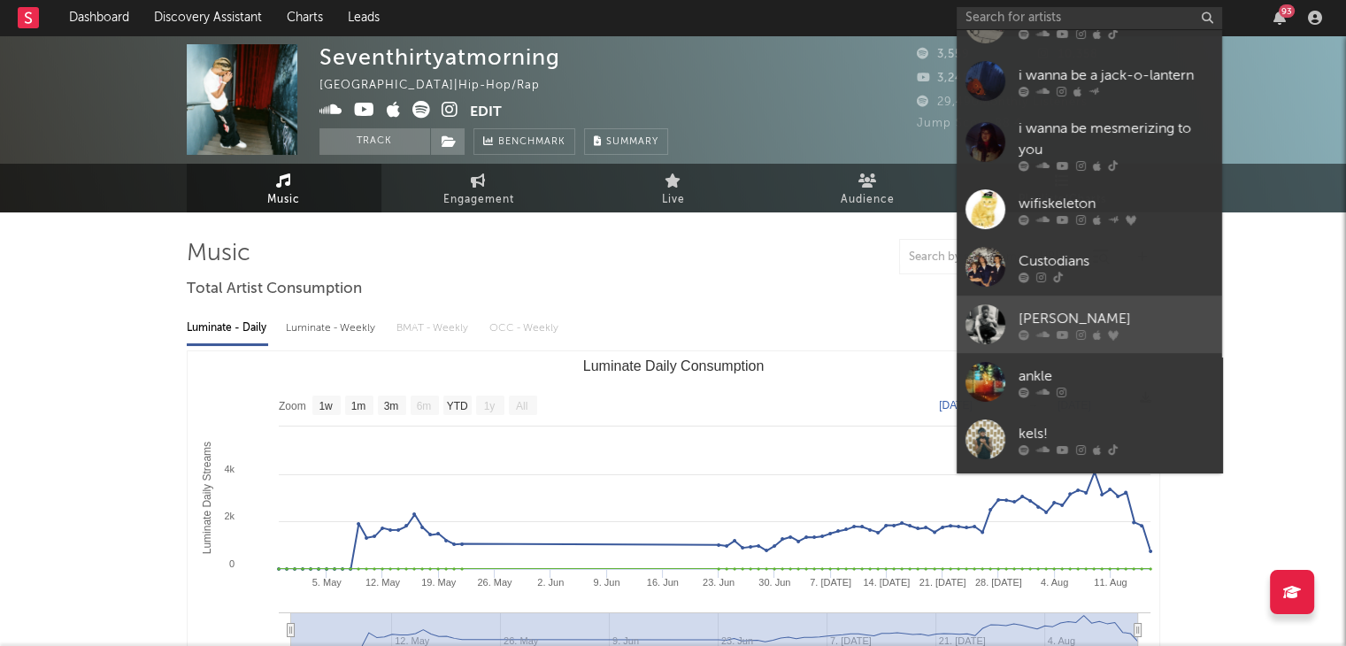
click at [1133, 323] on div "[PERSON_NAME]" at bounding box center [1115, 318] width 195 height 21
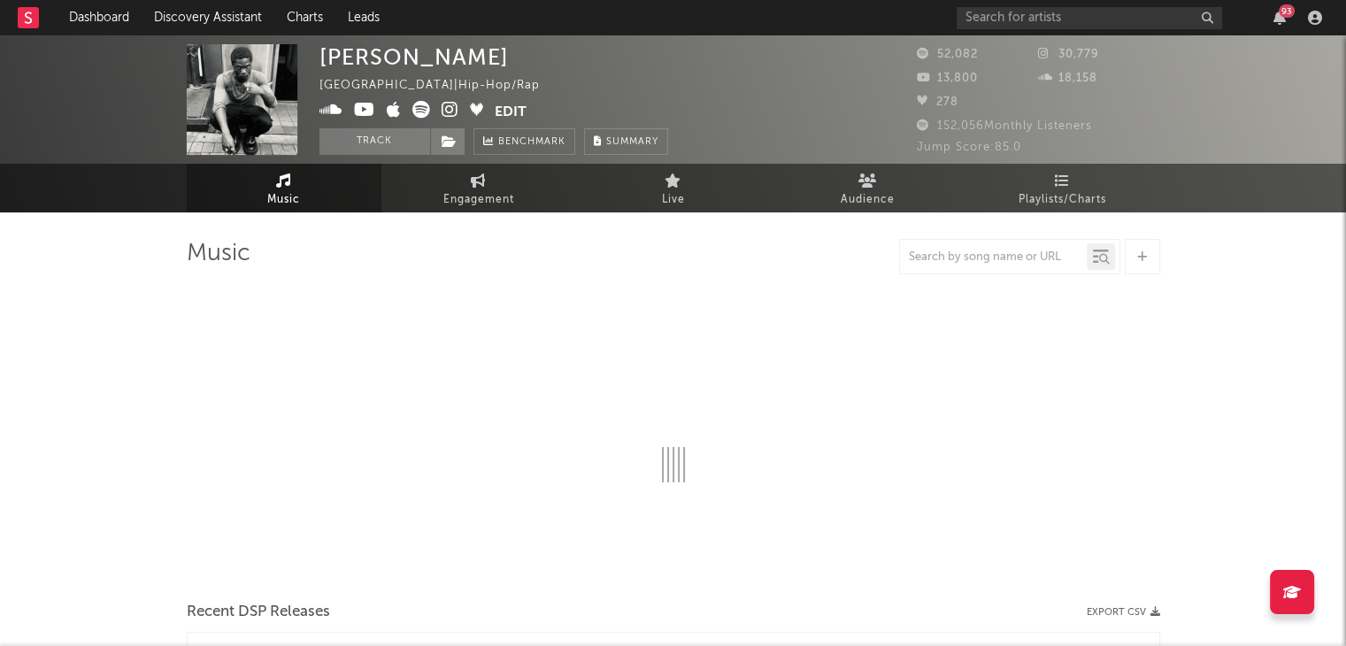
select select "6m"
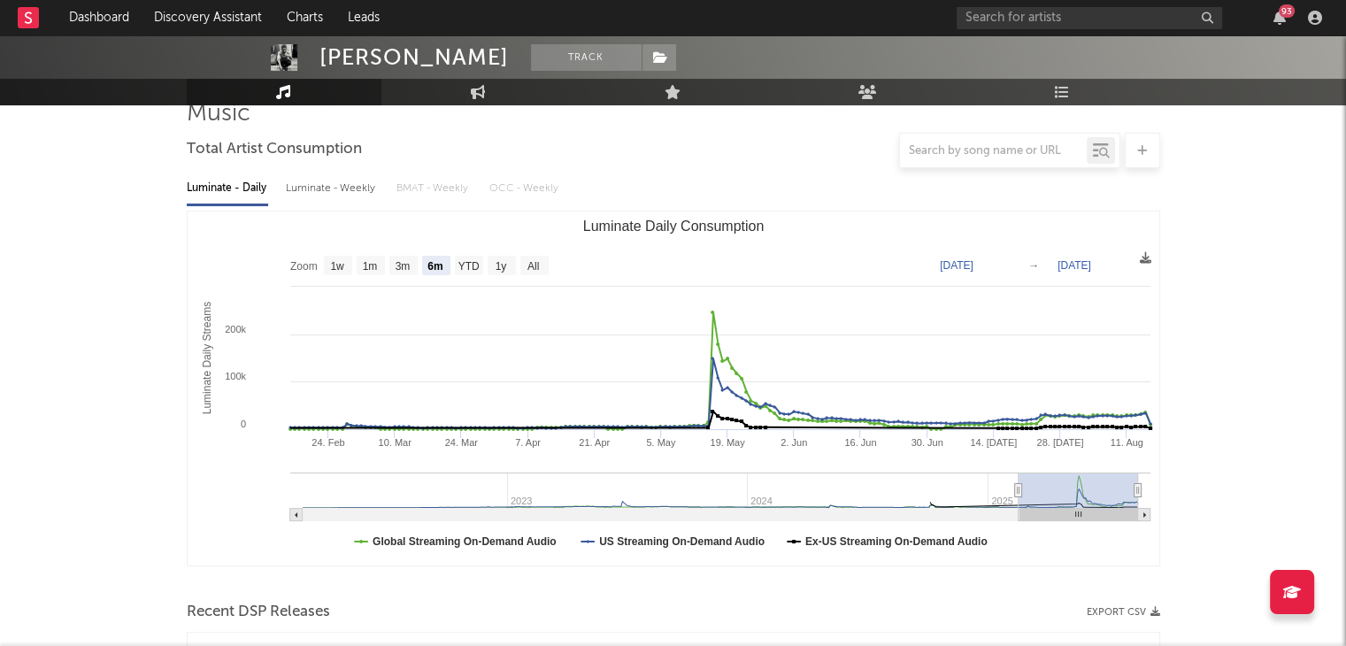
scroll to position [141, 0]
click at [1278, 22] on icon "button" at bounding box center [1279, 18] width 12 height 14
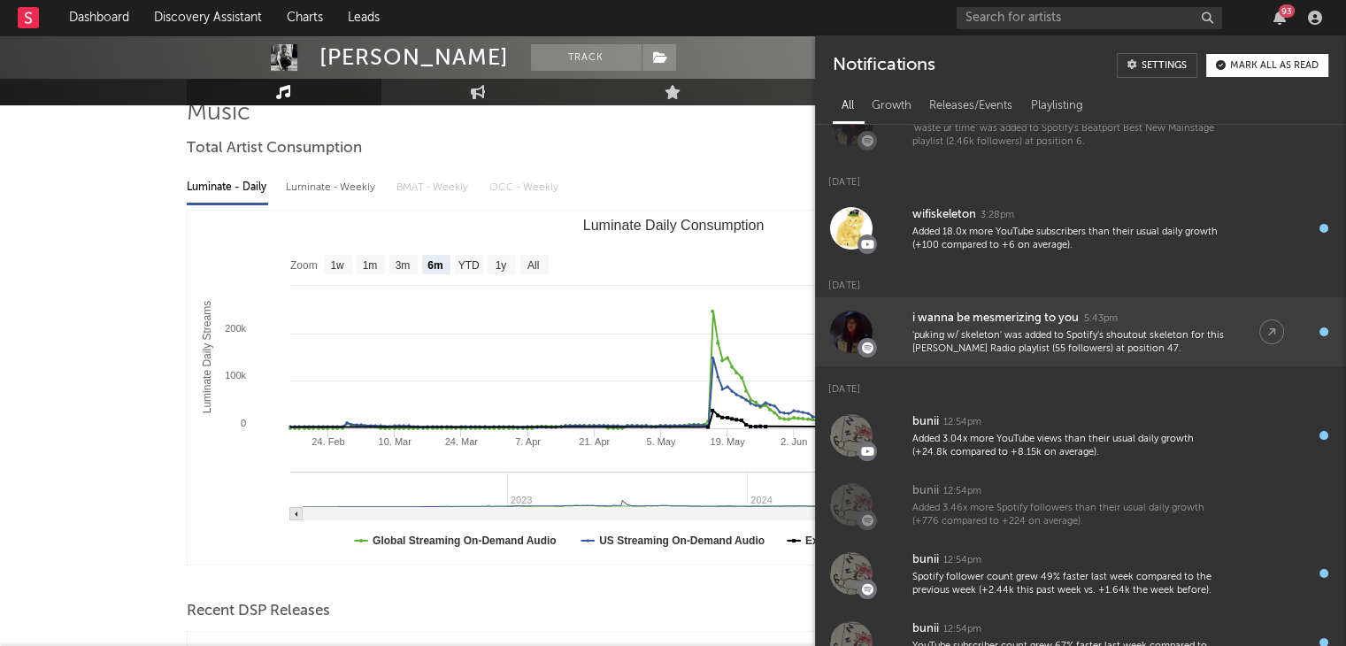
scroll to position [614, 0]
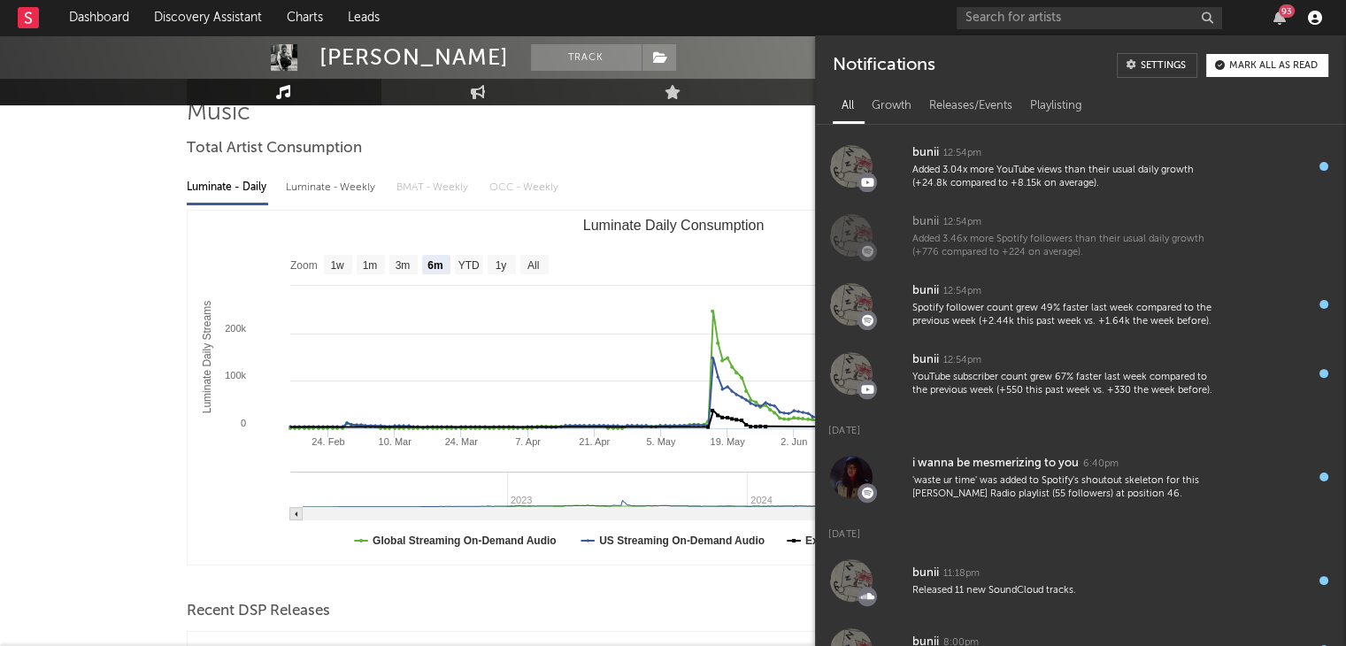
click at [1314, 17] on icon "button" at bounding box center [1315, 18] width 14 height 14
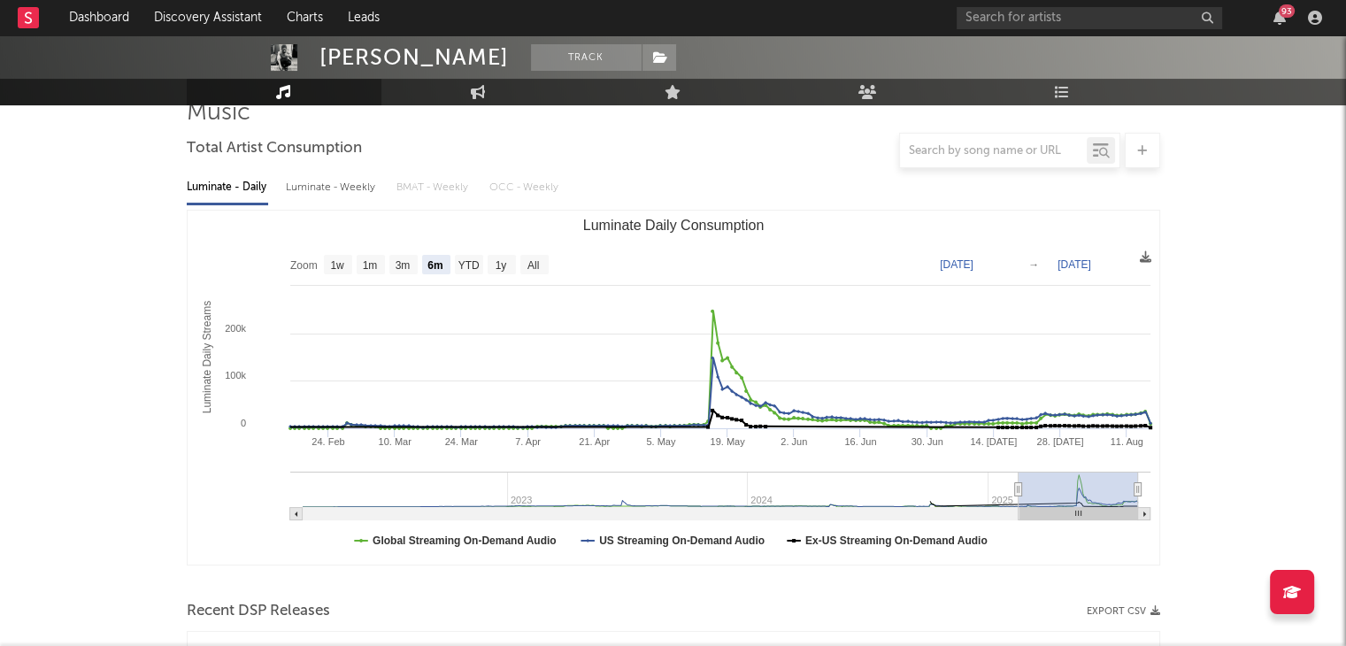
click at [903, 188] on div "Luminate - Daily Luminate - Weekly BMAT - Weekly OCC - Weekly" at bounding box center [673, 188] width 973 height 30
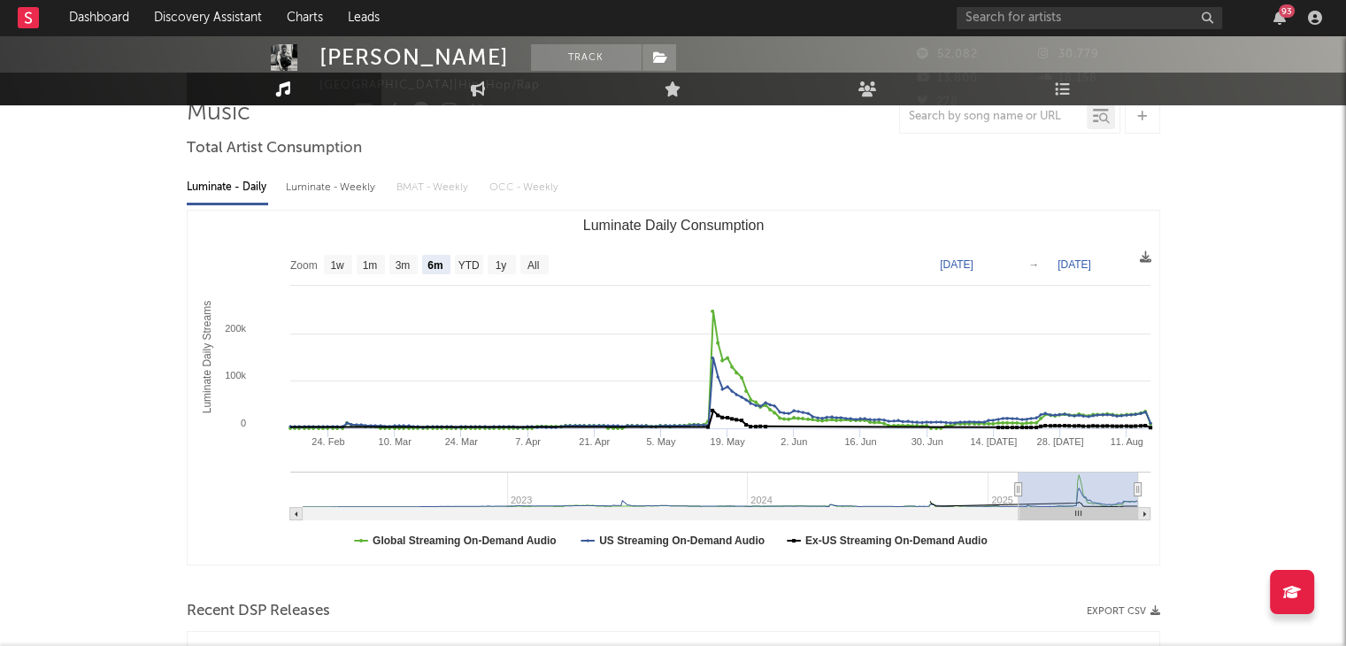
scroll to position [0, 0]
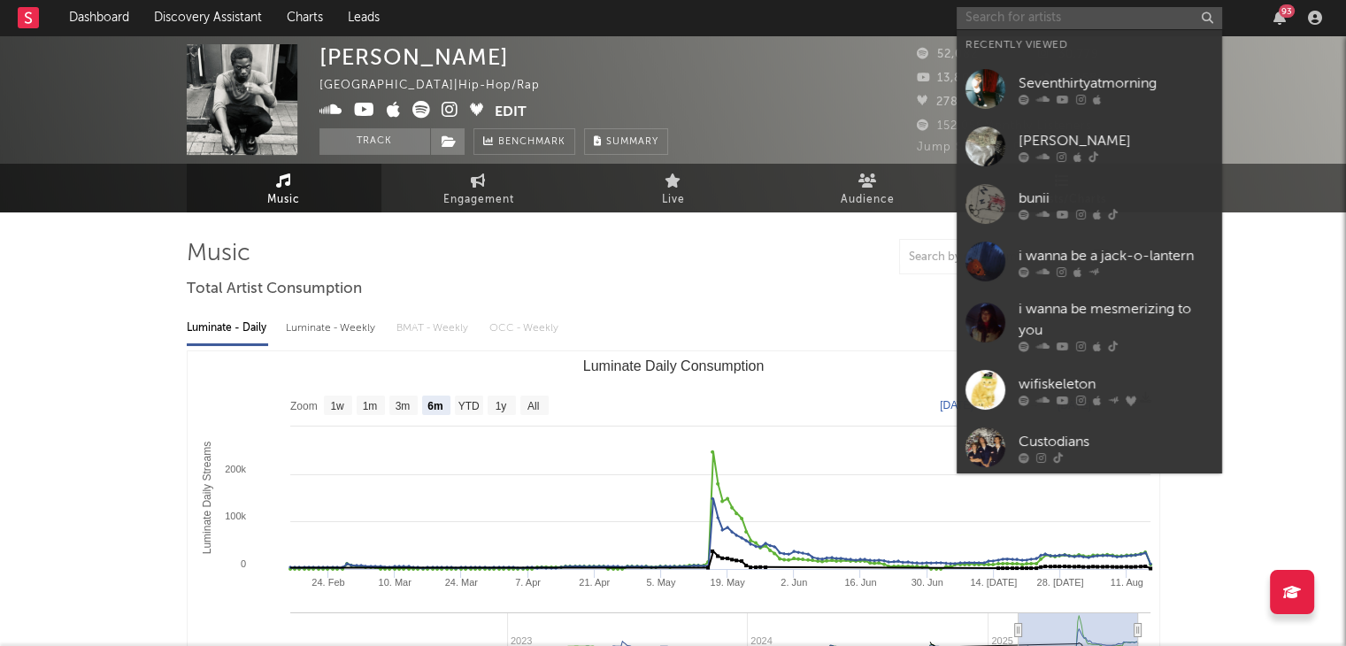
click at [988, 19] on input "text" at bounding box center [1089, 18] width 265 height 22
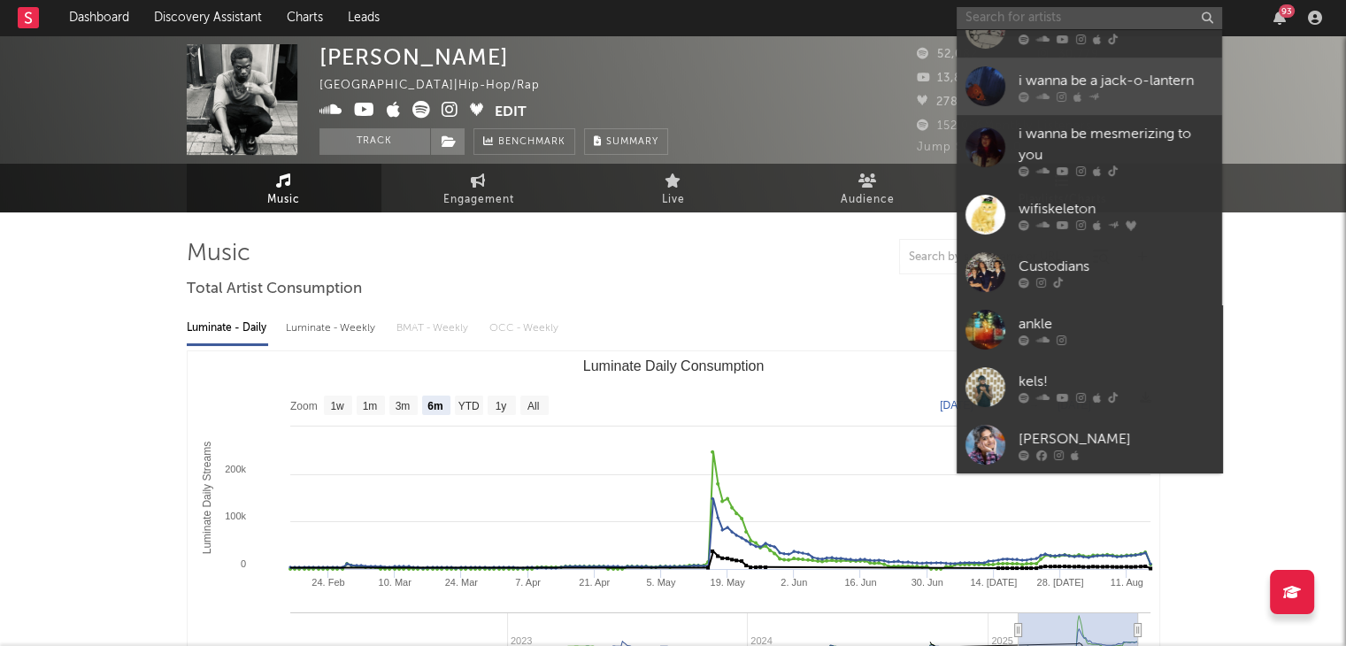
scroll to position [176, 0]
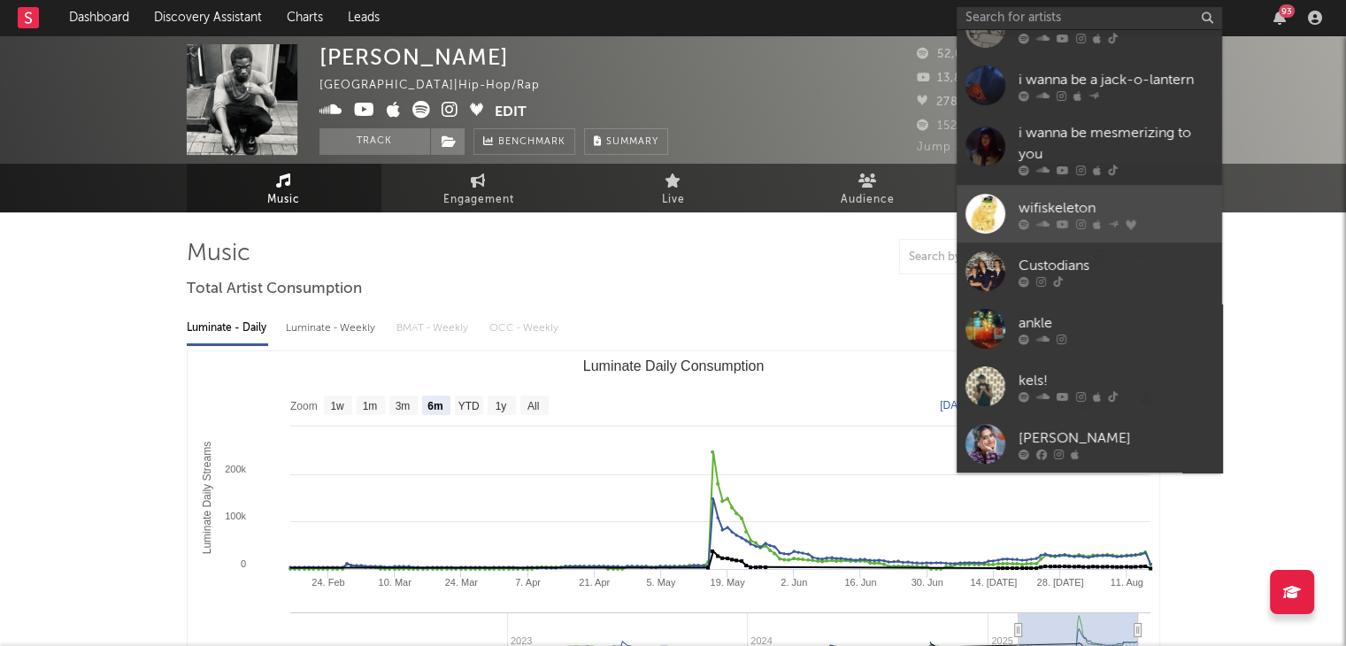
click at [1162, 213] on div "wifiskeleton" at bounding box center [1115, 207] width 195 height 21
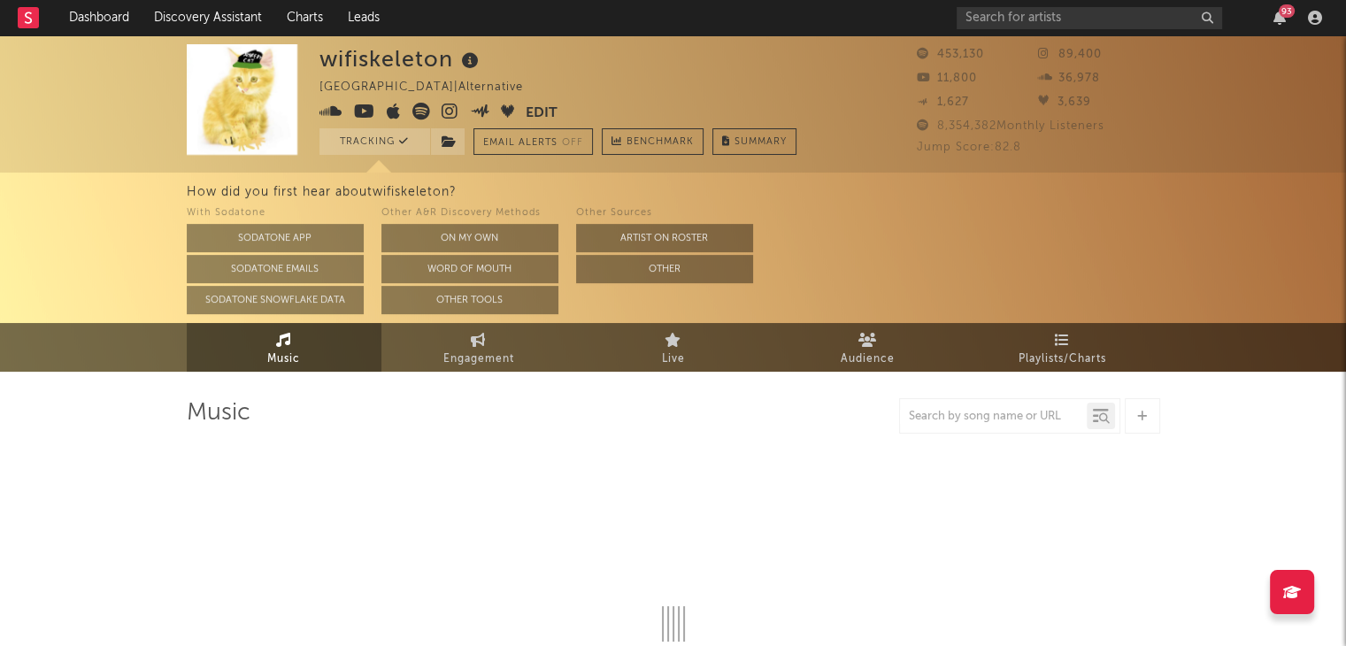
select select "6m"
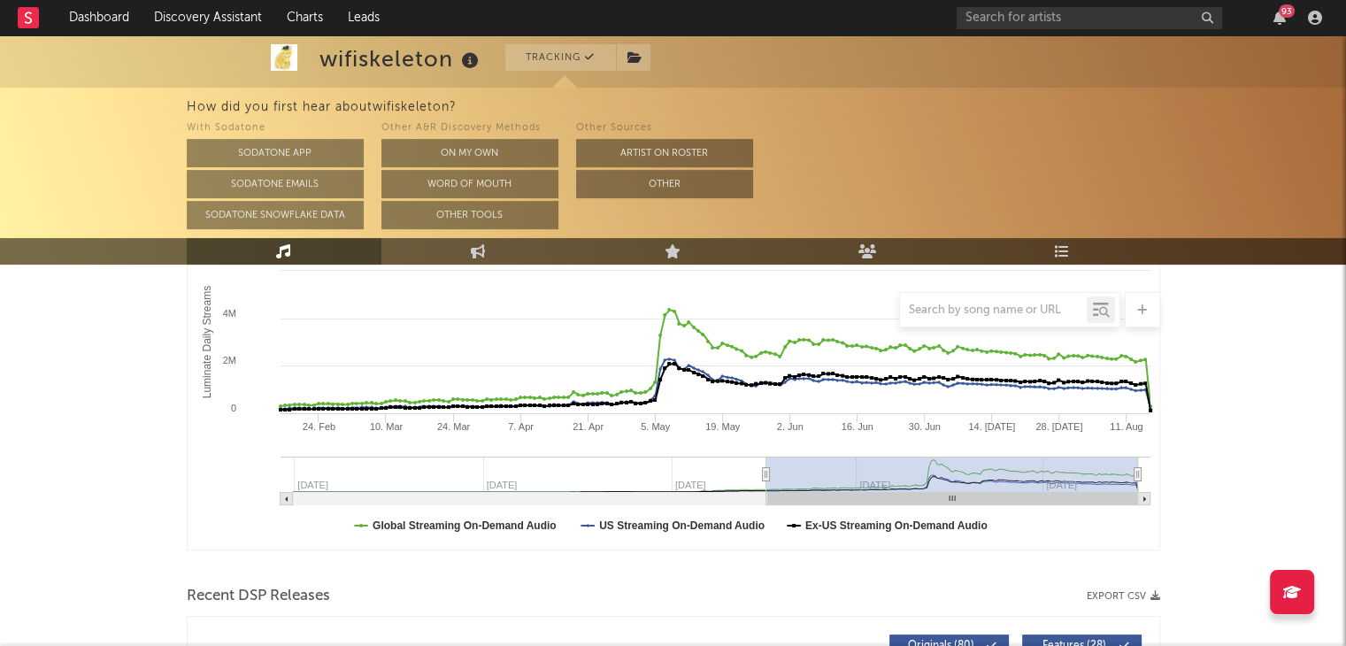
scroll to position [308, 0]
